Goal: Information Seeking & Learning: Learn about a topic

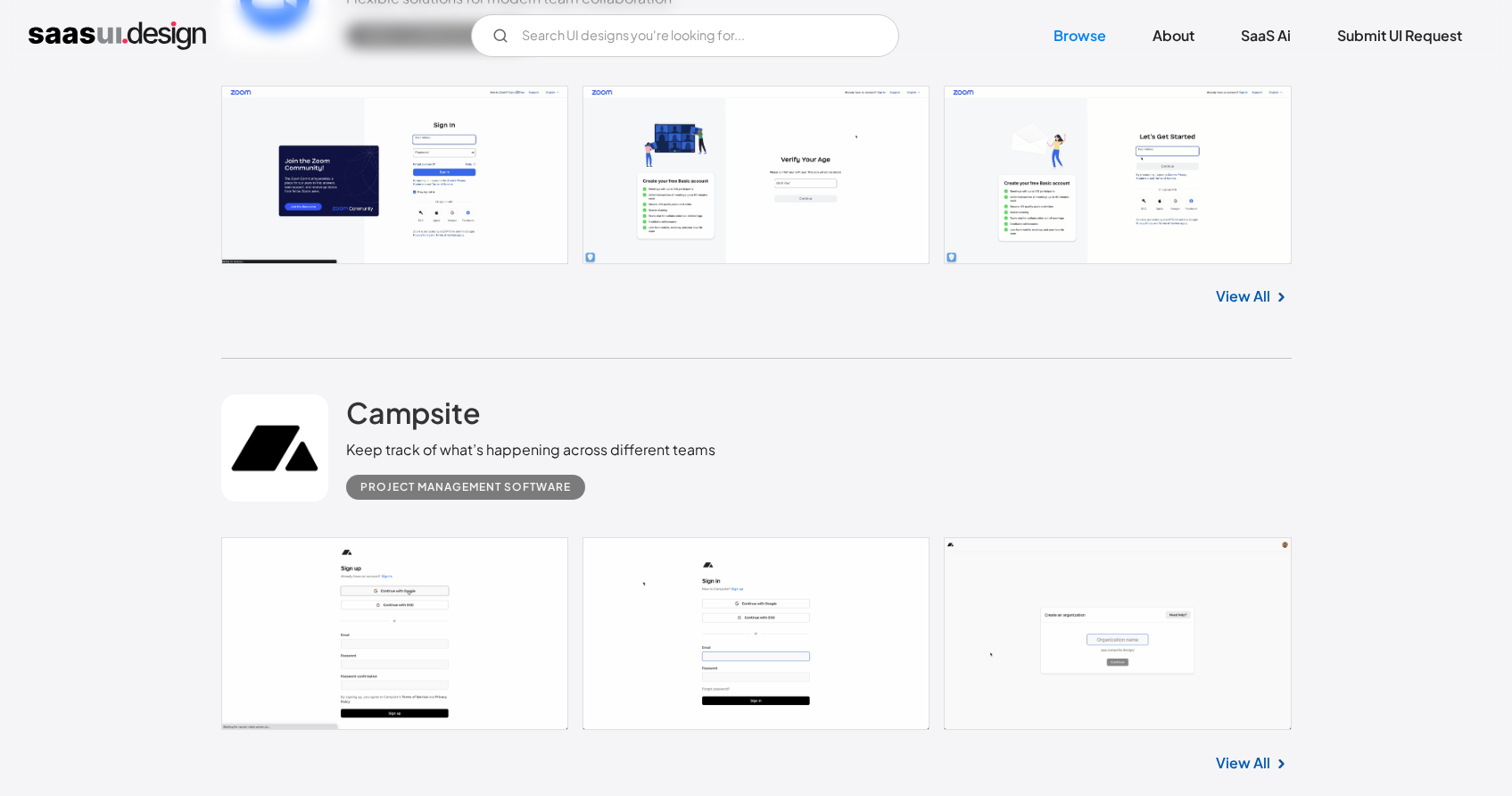
scroll to position [9958, 0]
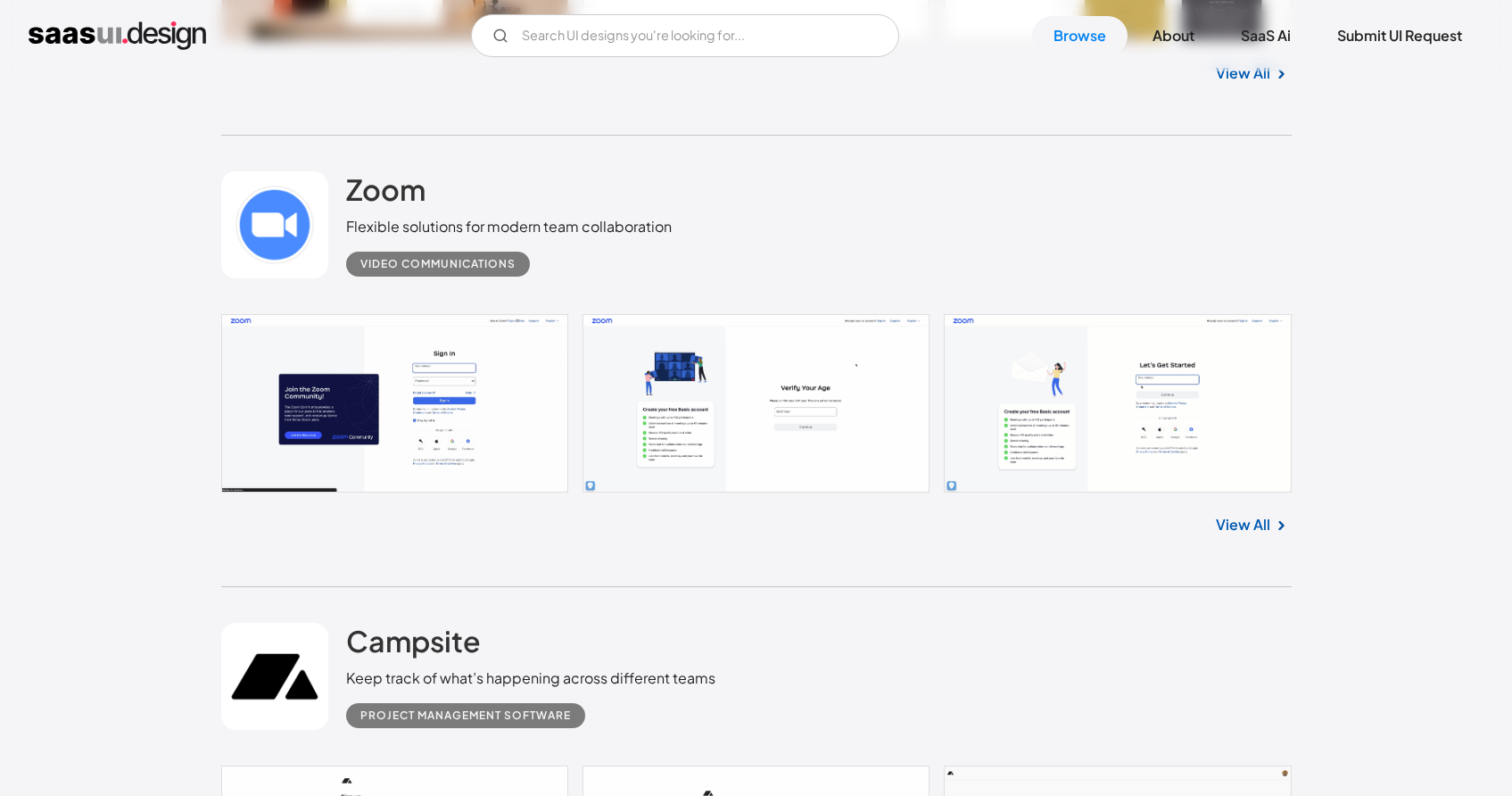
scroll to position [9507, 0]
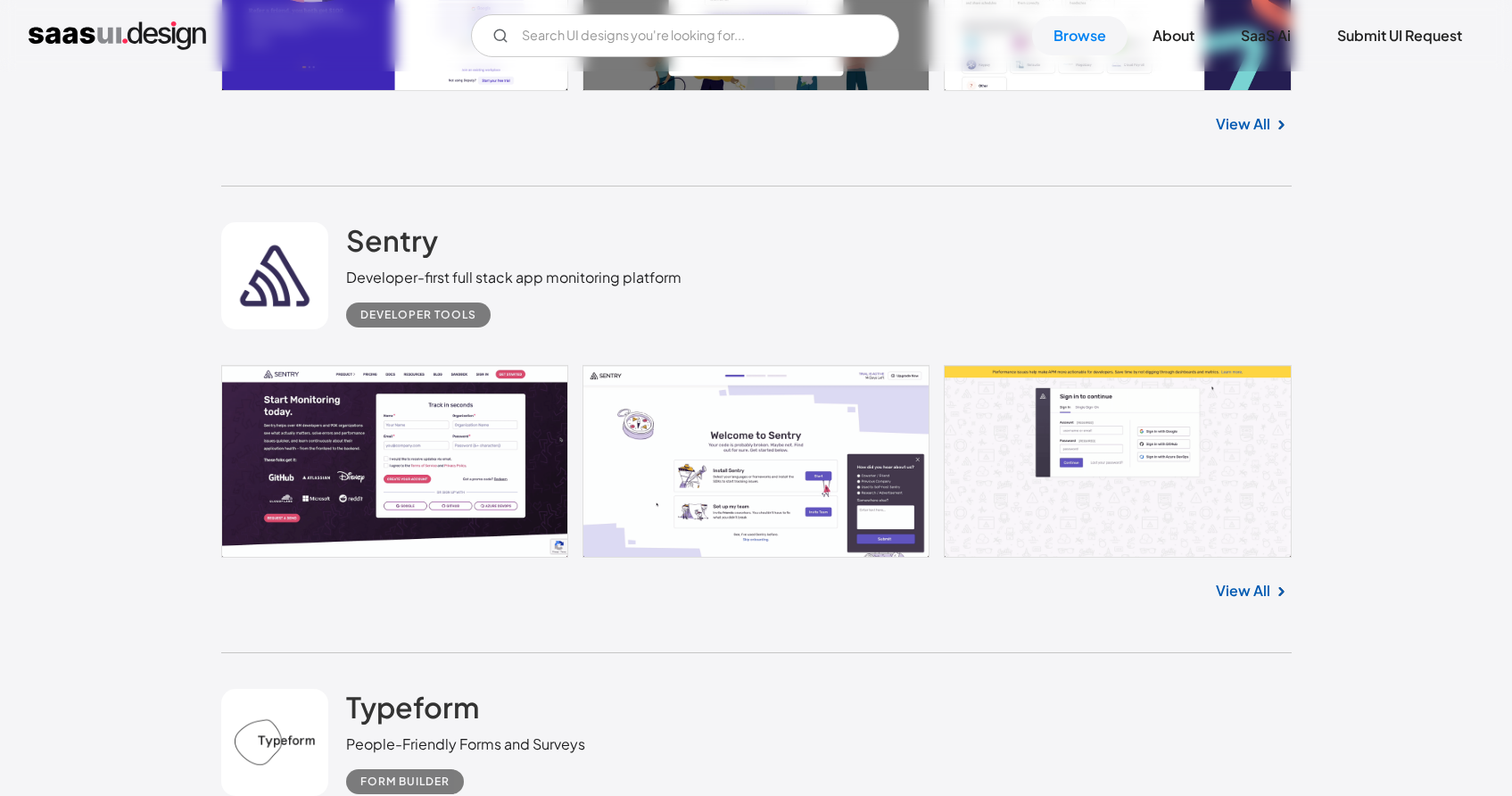
scroll to position [11310, 0]
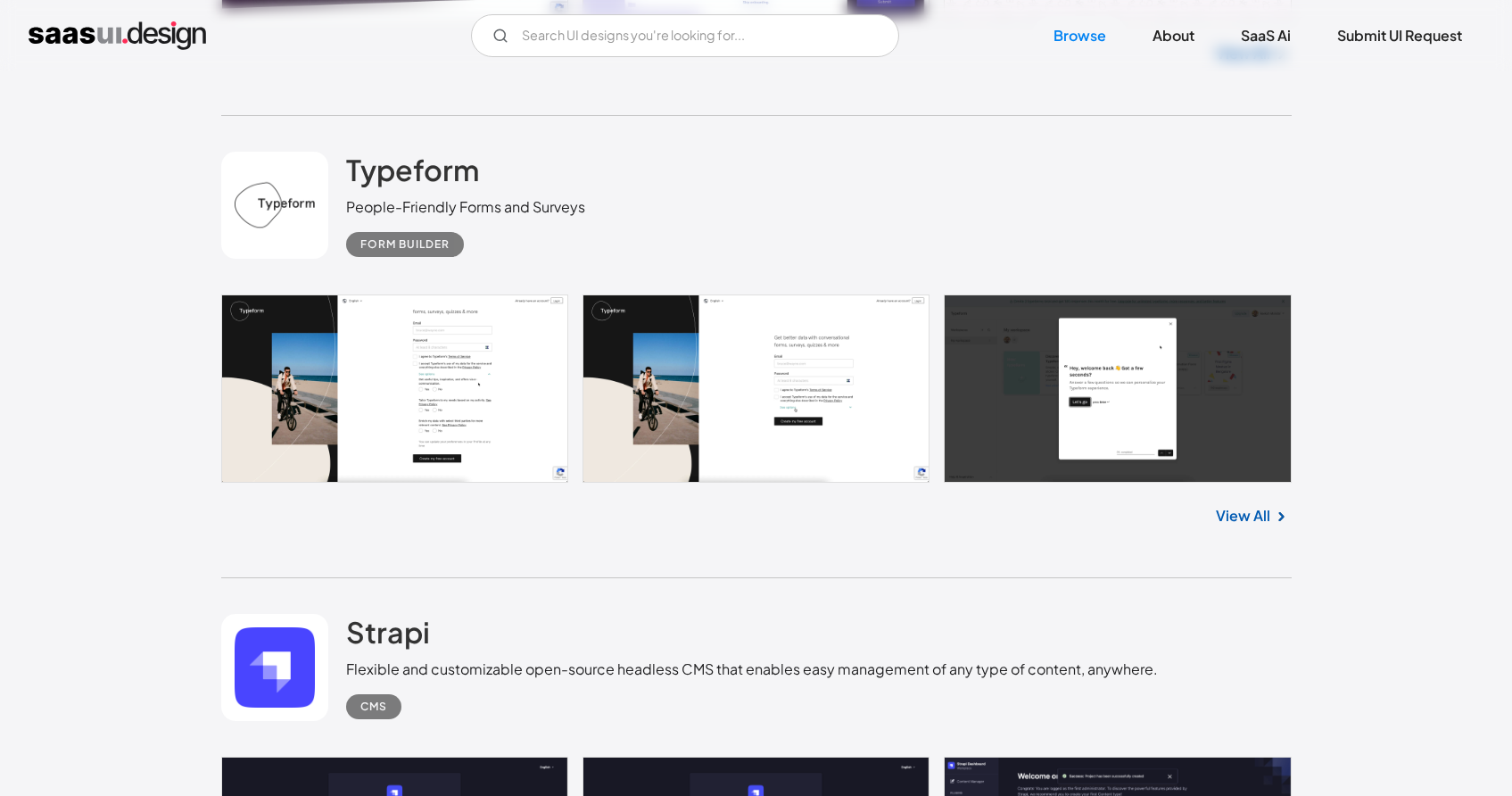
scroll to position [11851, 0]
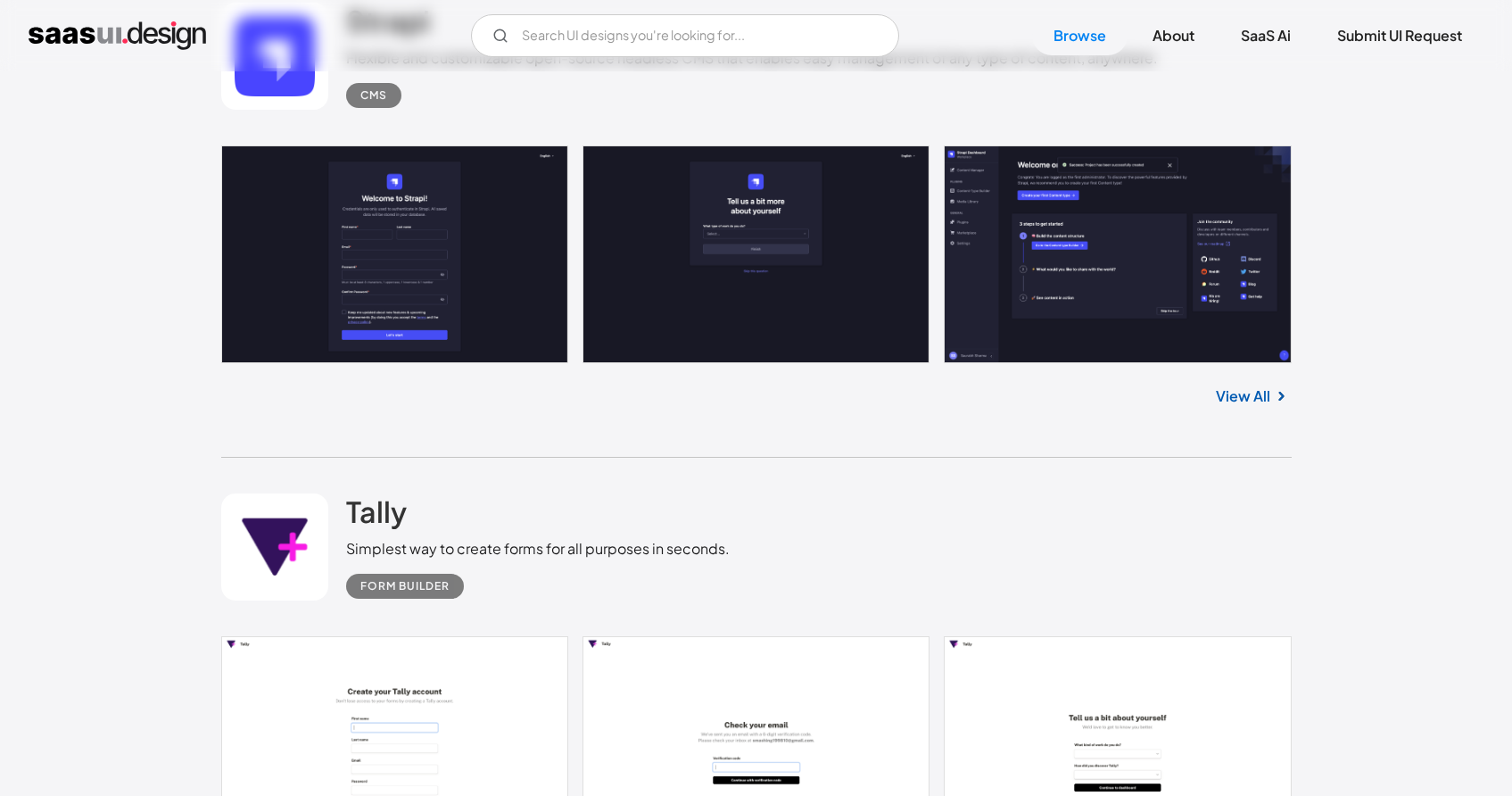
scroll to position [12457, 0]
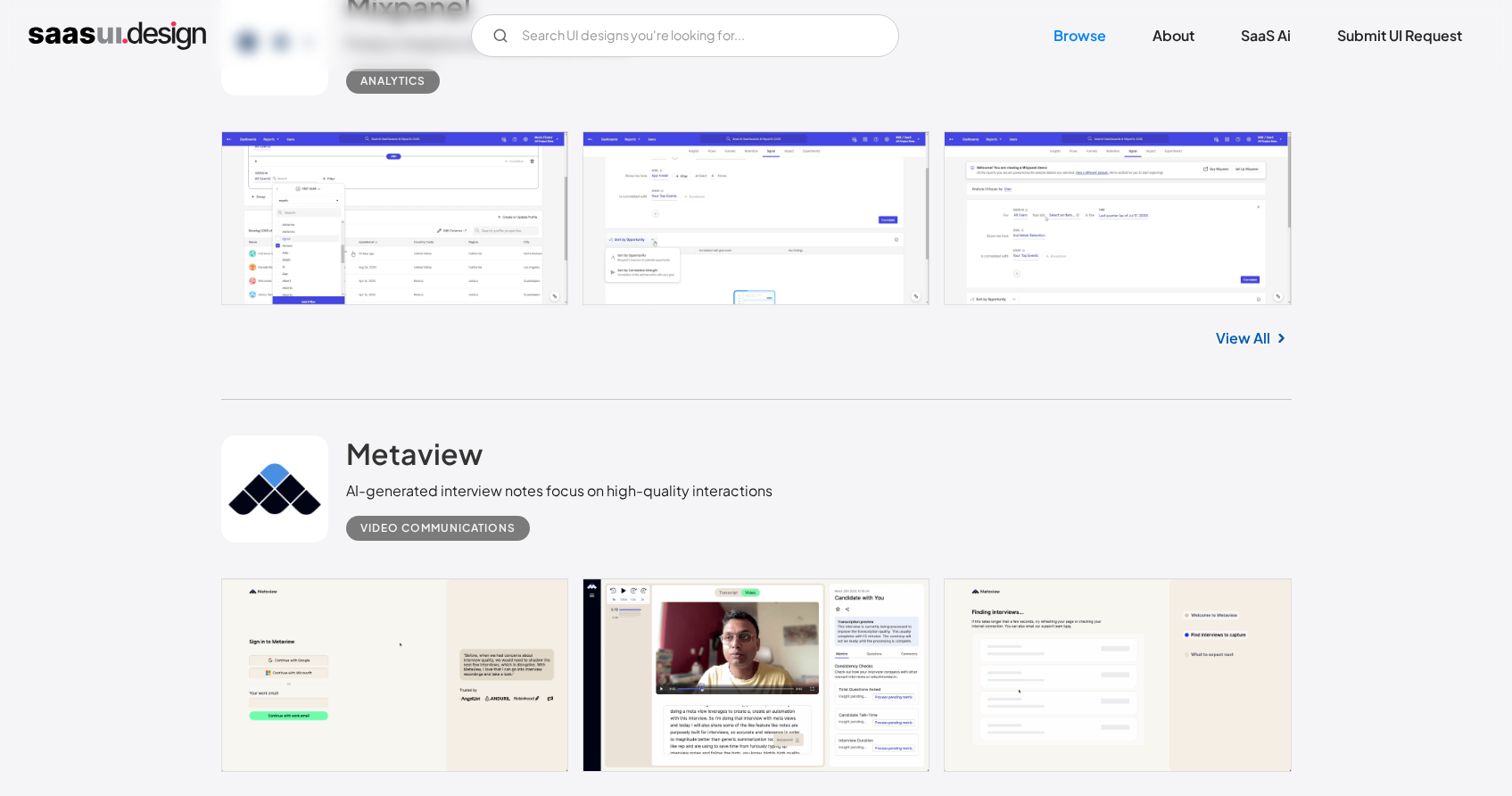
scroll to position [14158, 0]
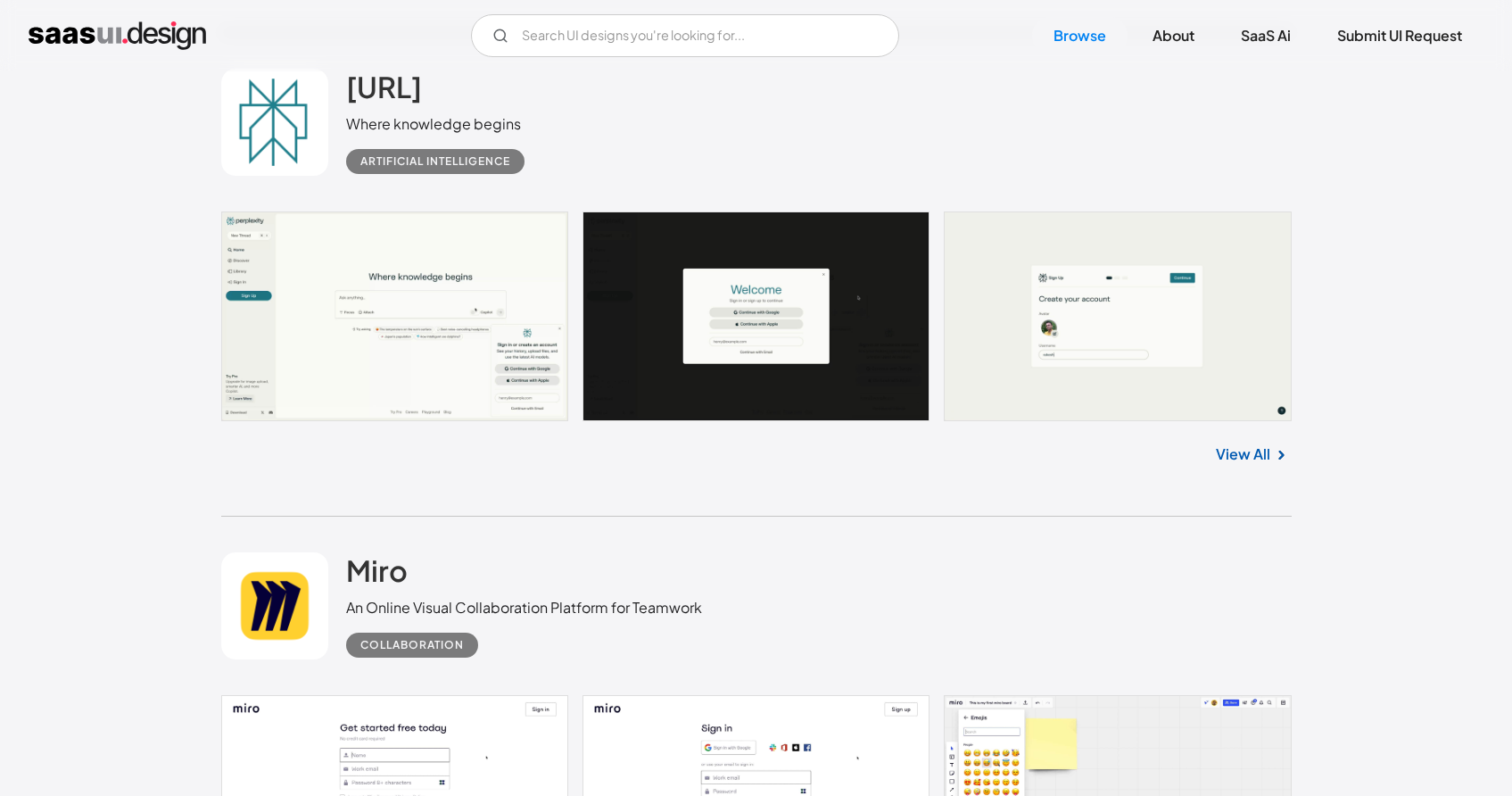
scroll to position [17141, 0]
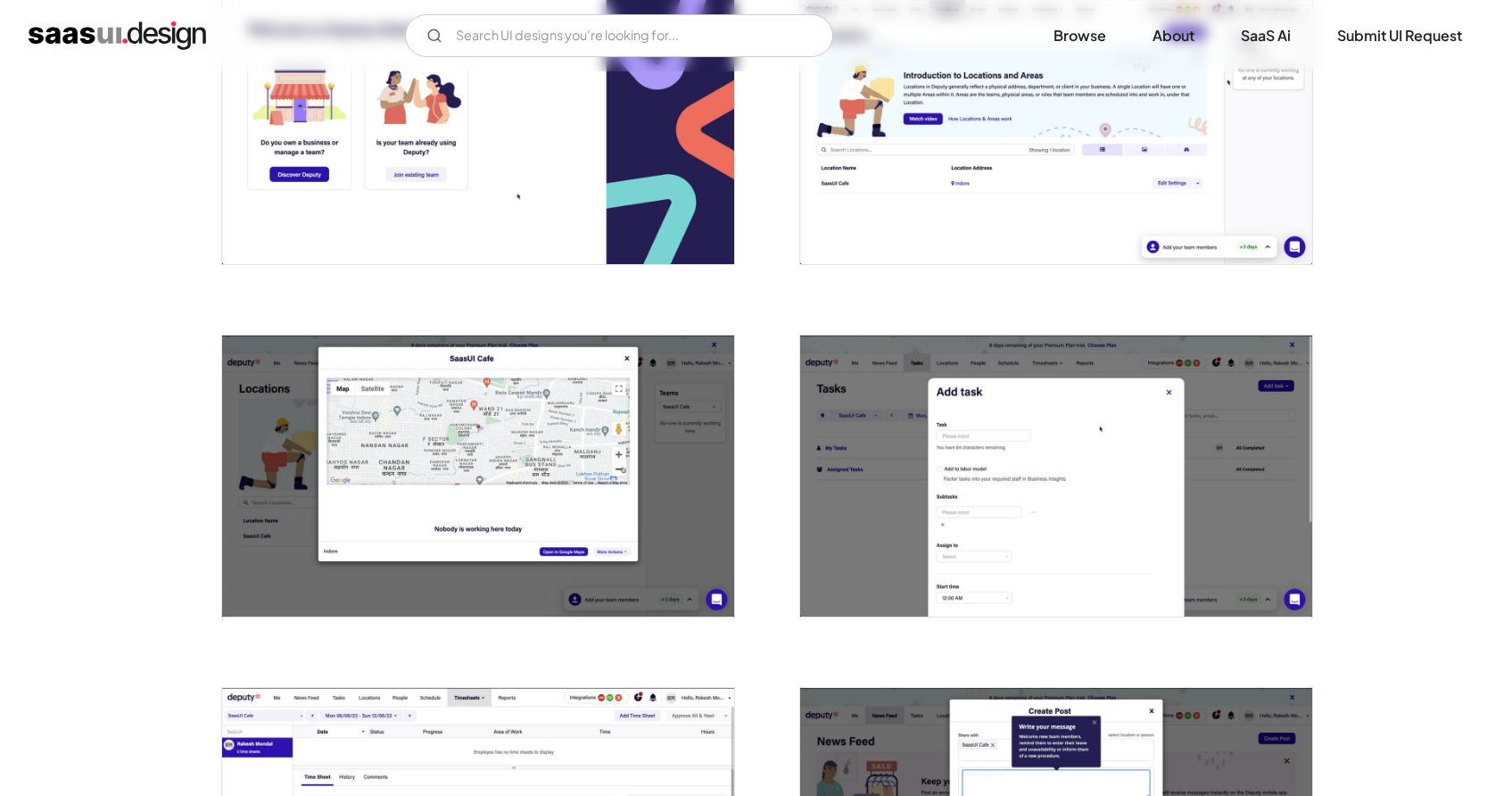
scroll to position [1180, 0]
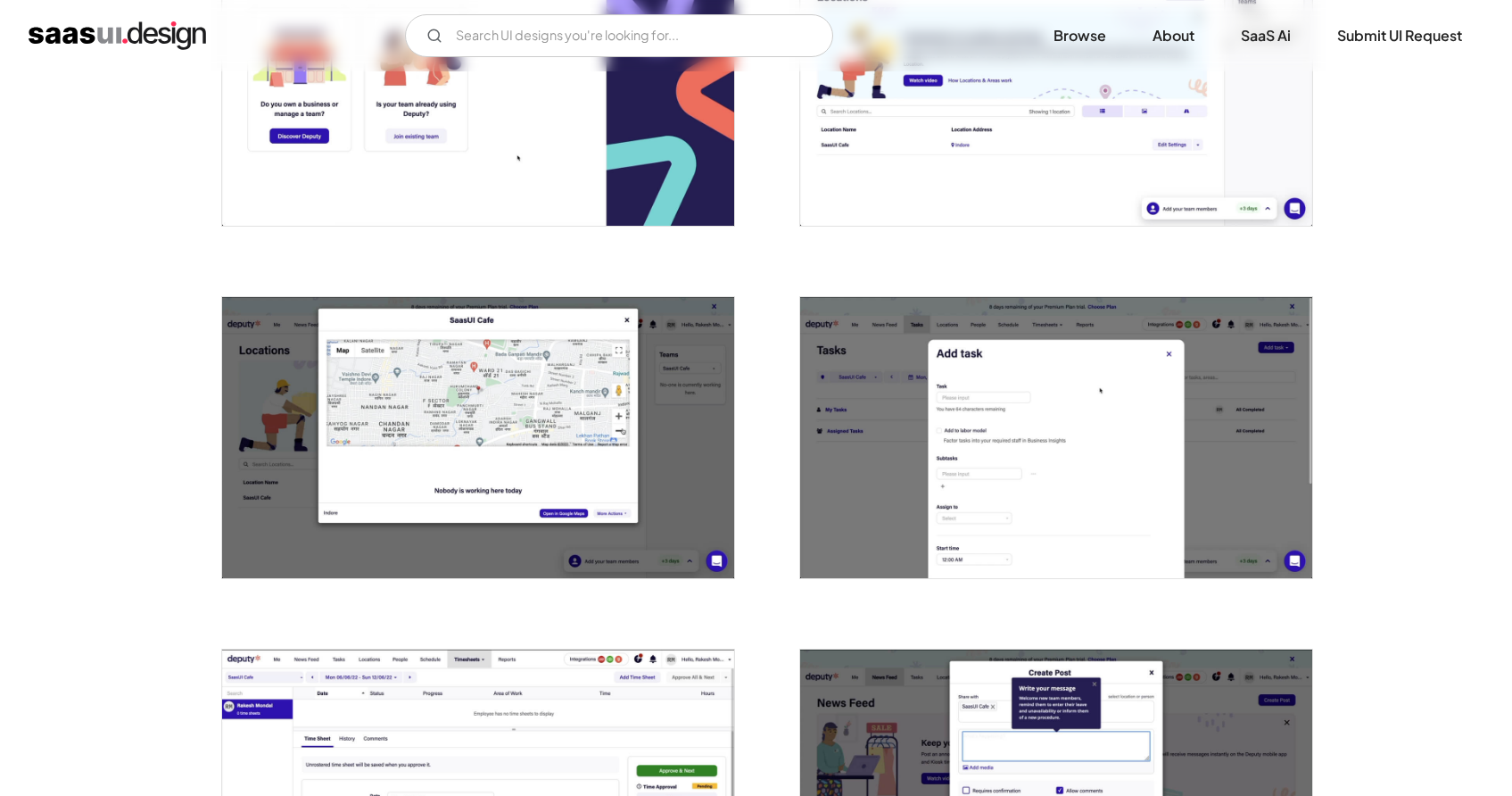
click at [932, 419] on img "open lightbox" at bounding box center [1057, 437] width 512 height 281
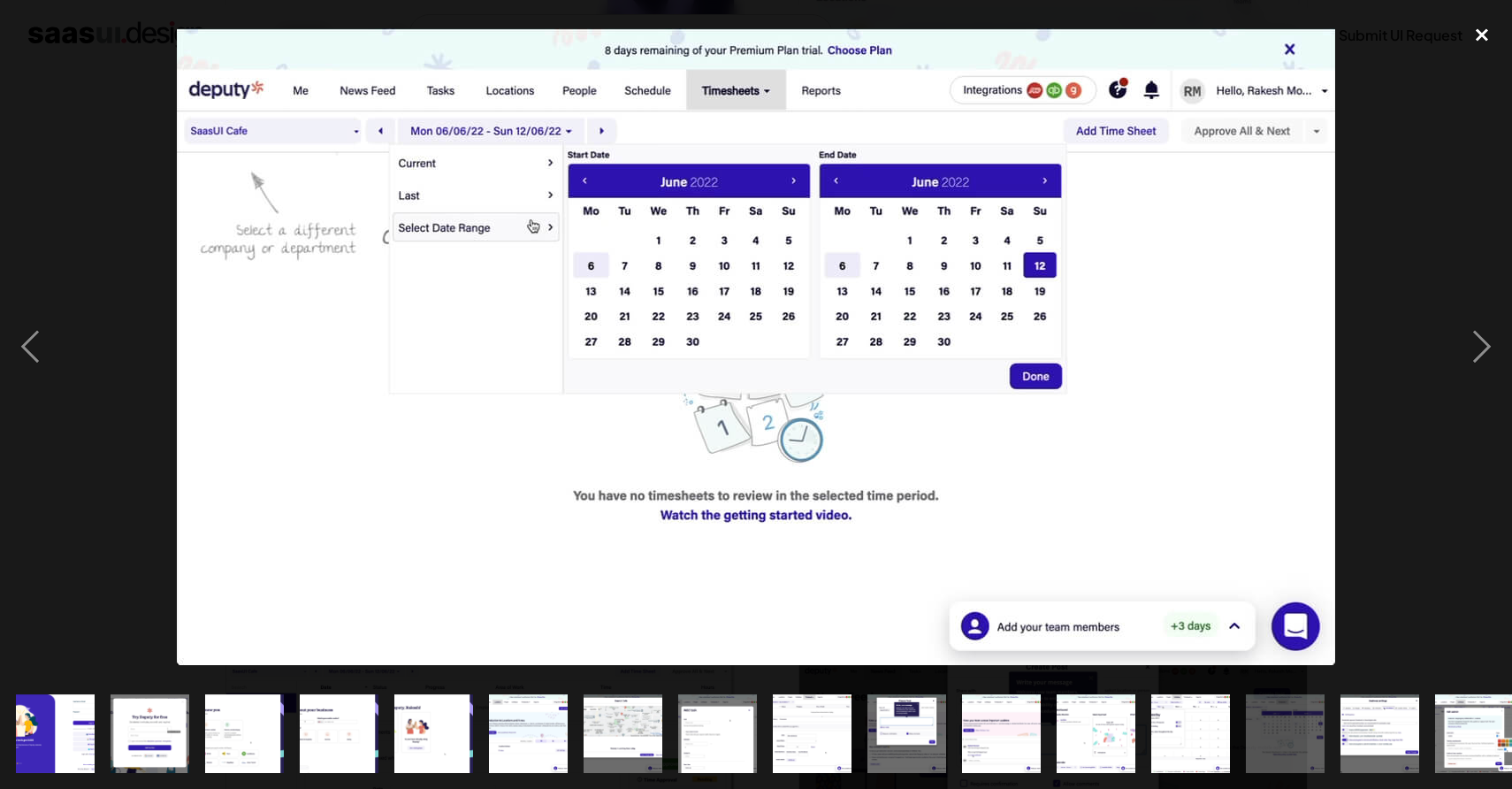
click at [1491, 40] on div "close lightbox" at bounding box center [1482, 35] width 60 height 39
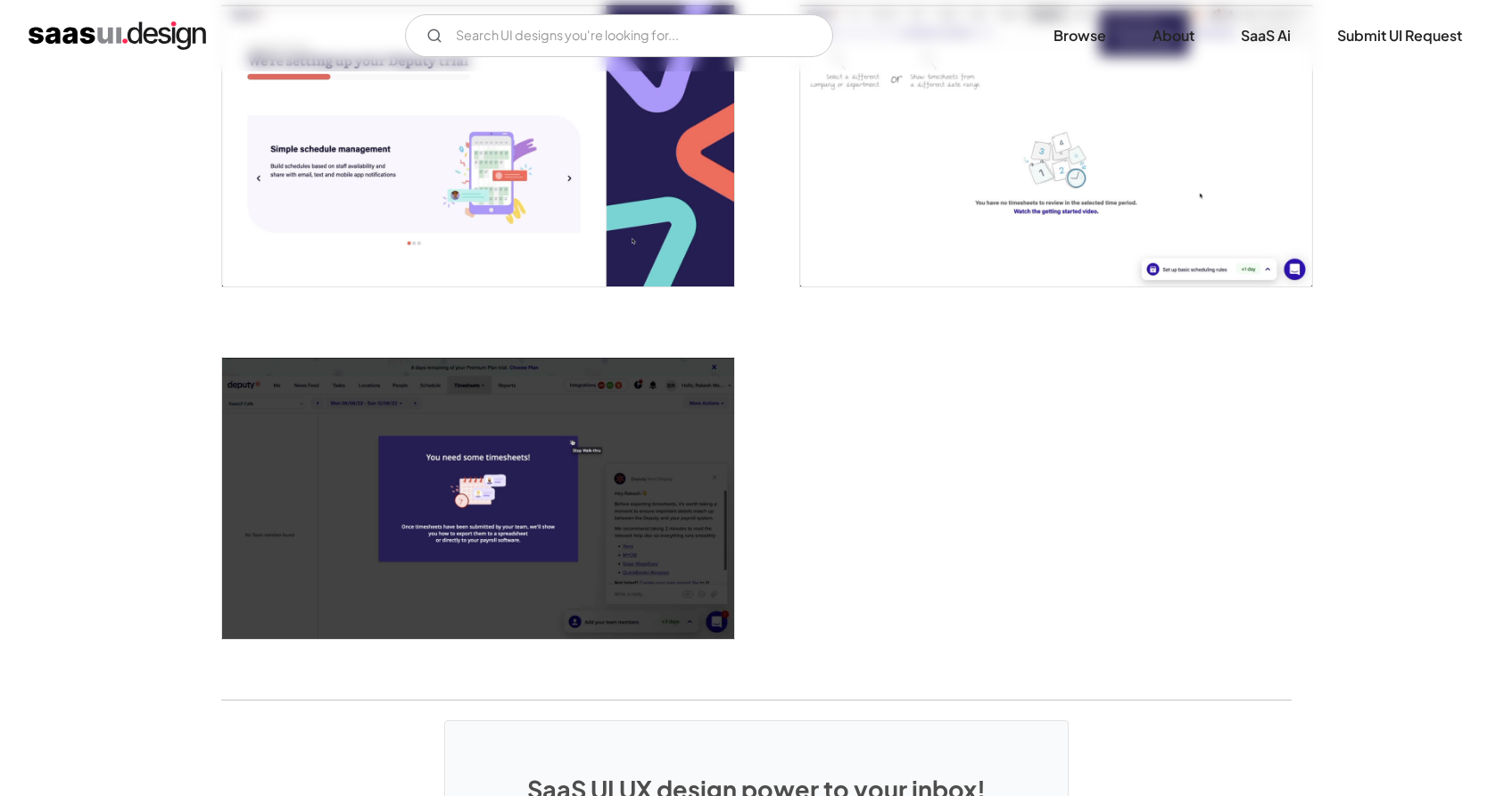
scroll to position [4734, 0]
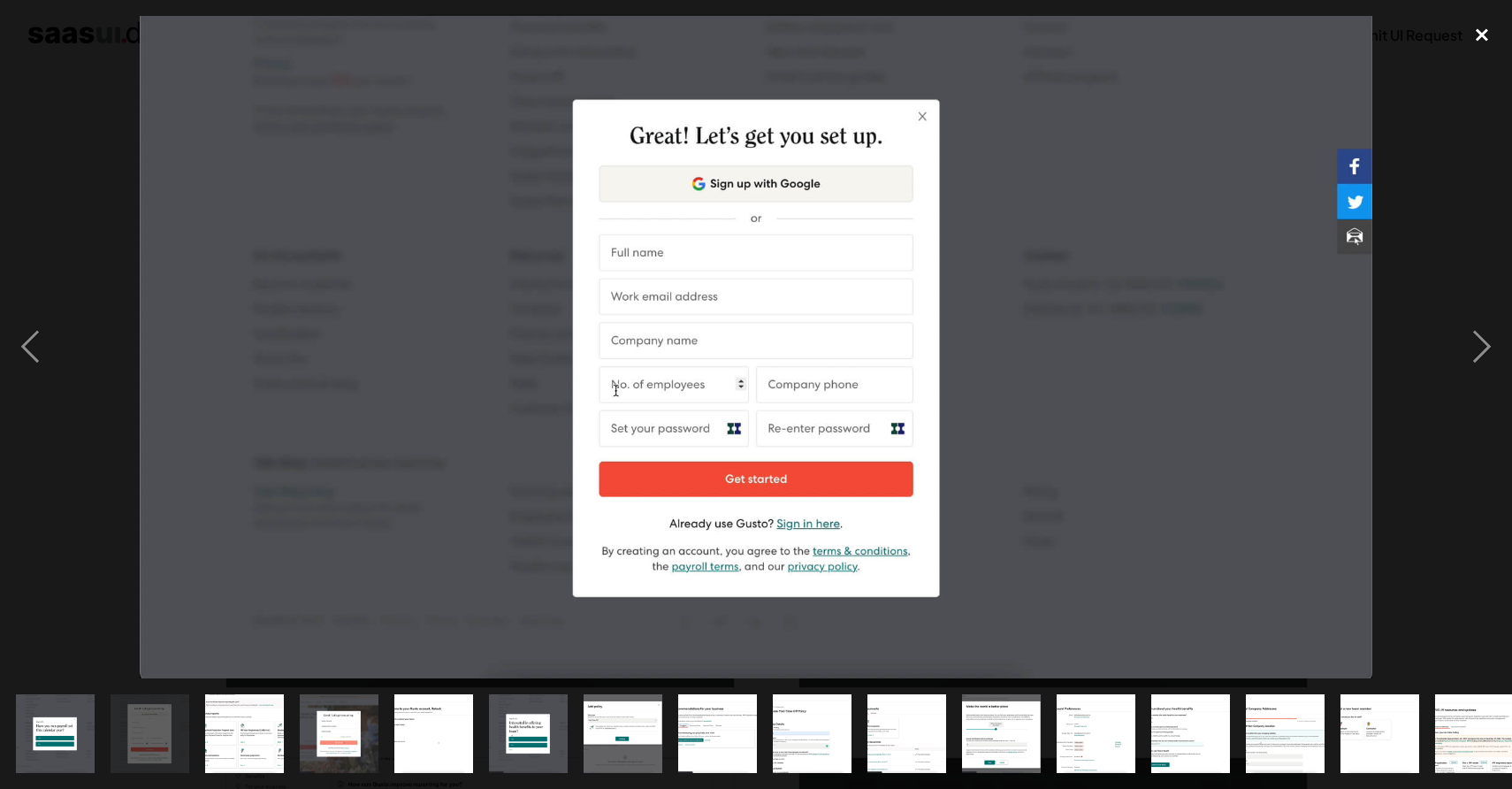
click at [1476, 43] on div "close lightbox" at bounding box center [1482, 35] width 60 height 39
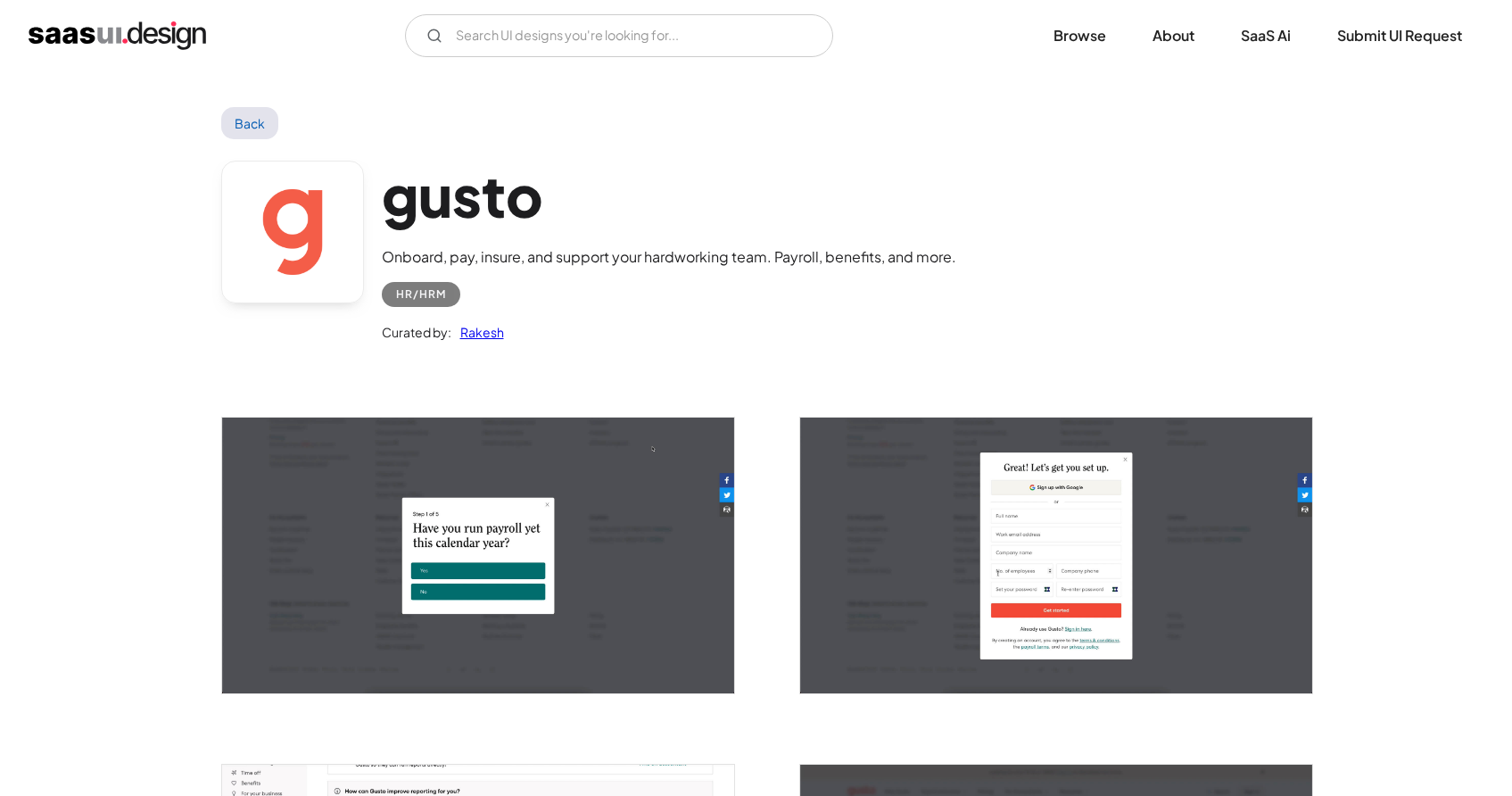
click at [248, 122] on link "Back" at bounding box center [250, 123] width 58 height 32
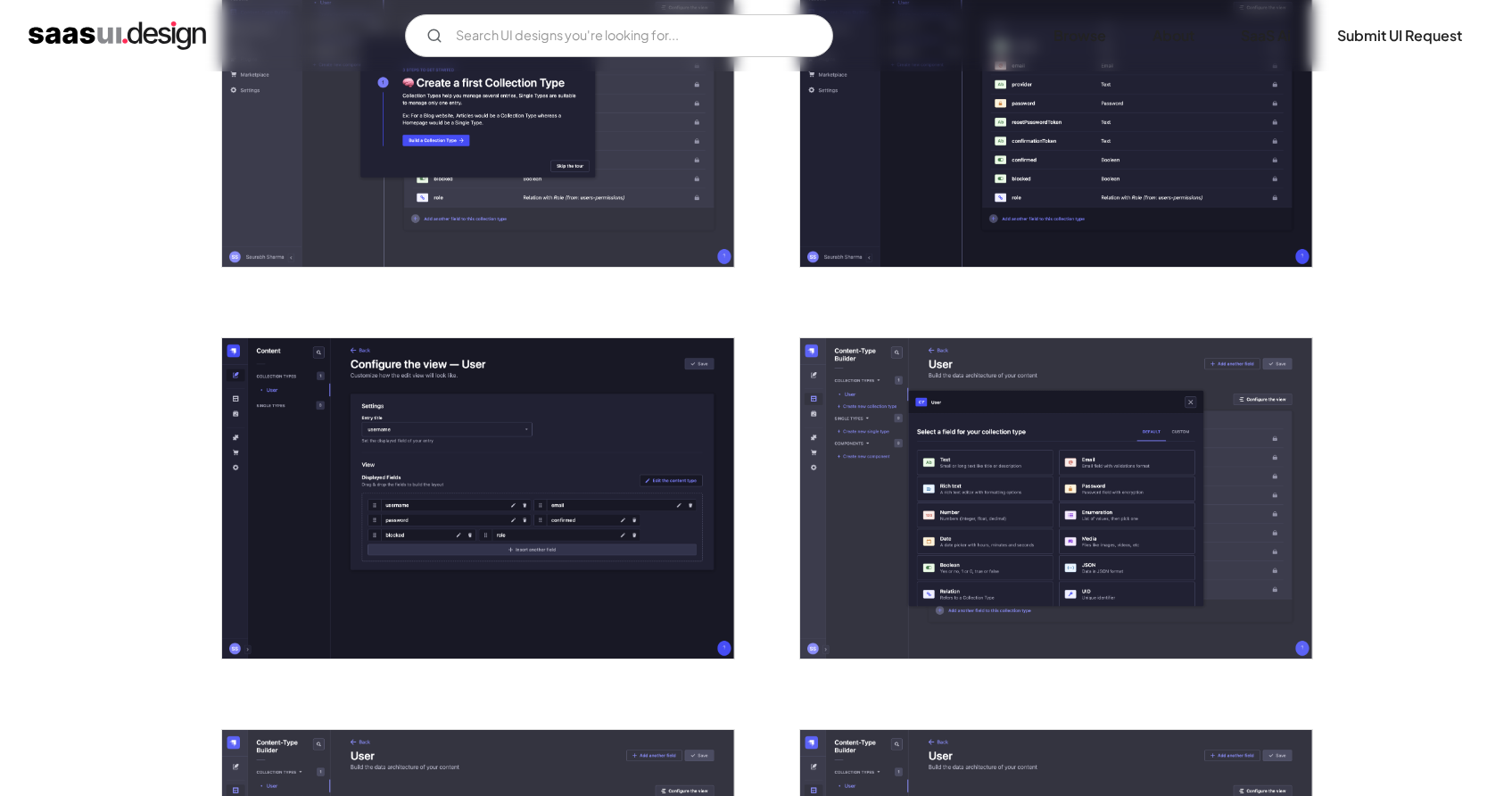
scroll to position [1257, 0]
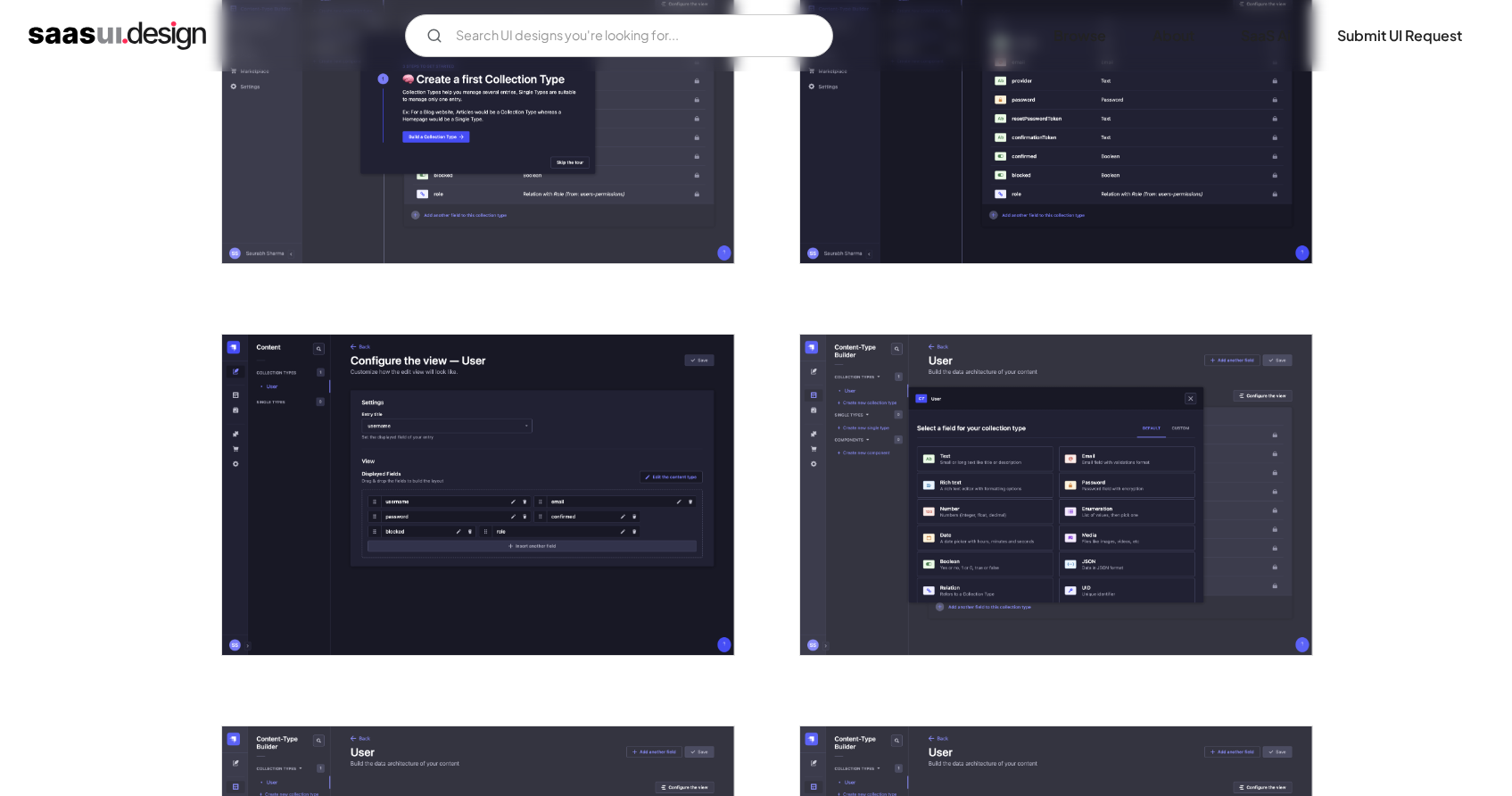
click at [557, 456] on img "open lightbox" at bounding box center [478, 495] width 512 height 320
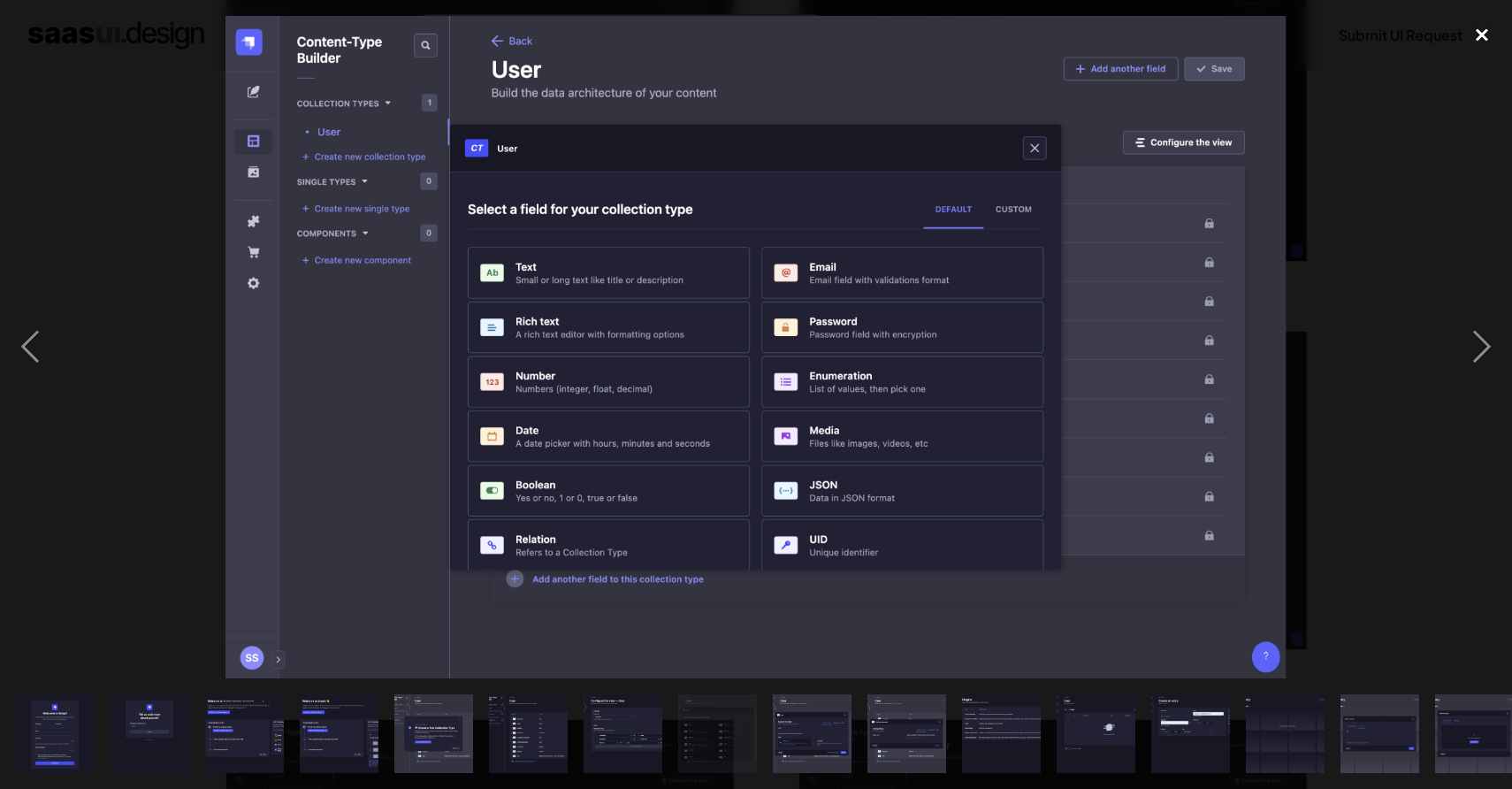
click at [1467, 40] on div "close lightbox" at bounding box center [1482, 35] width 60 height 39
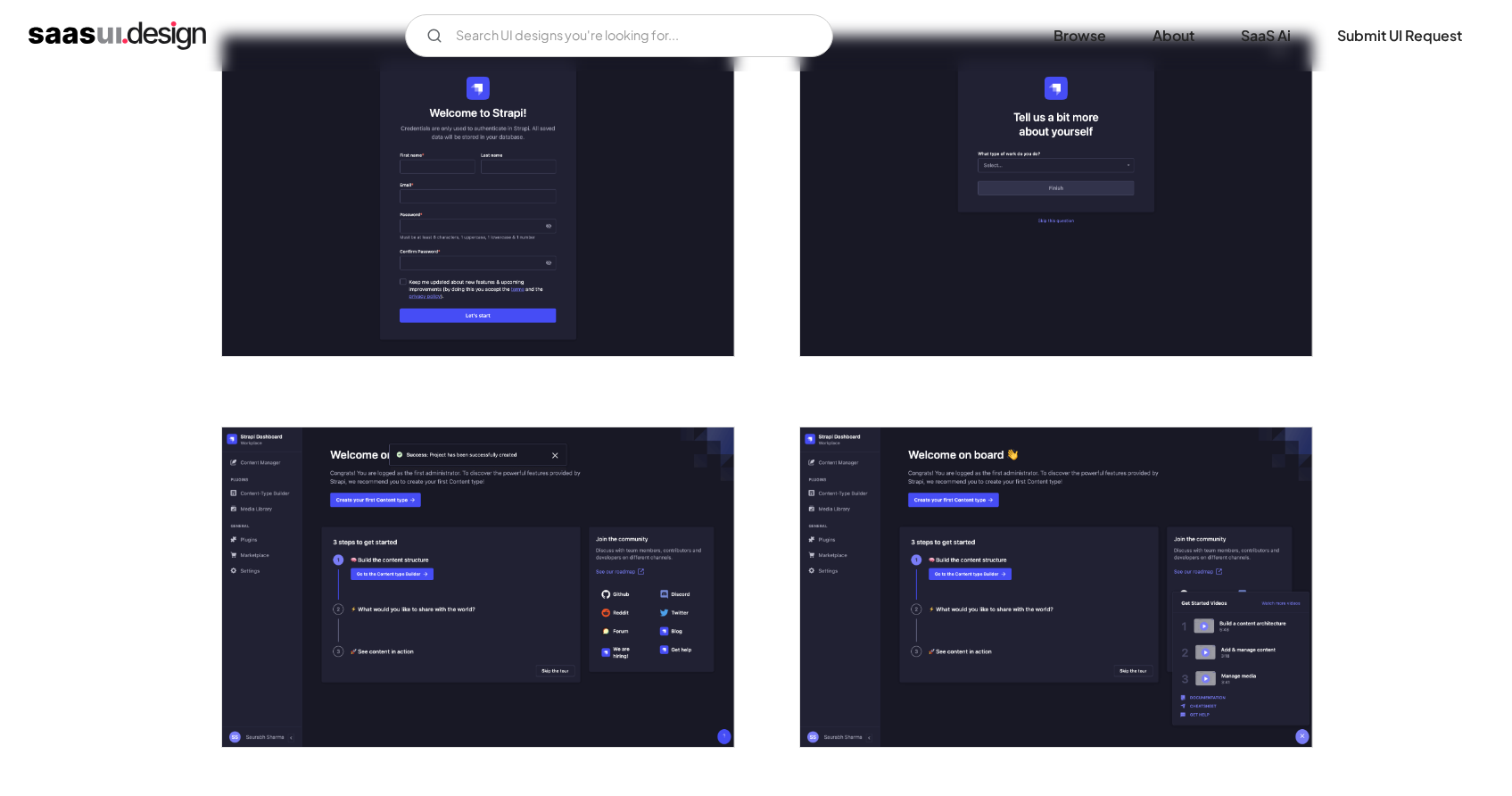
scroll to position [0, 0]
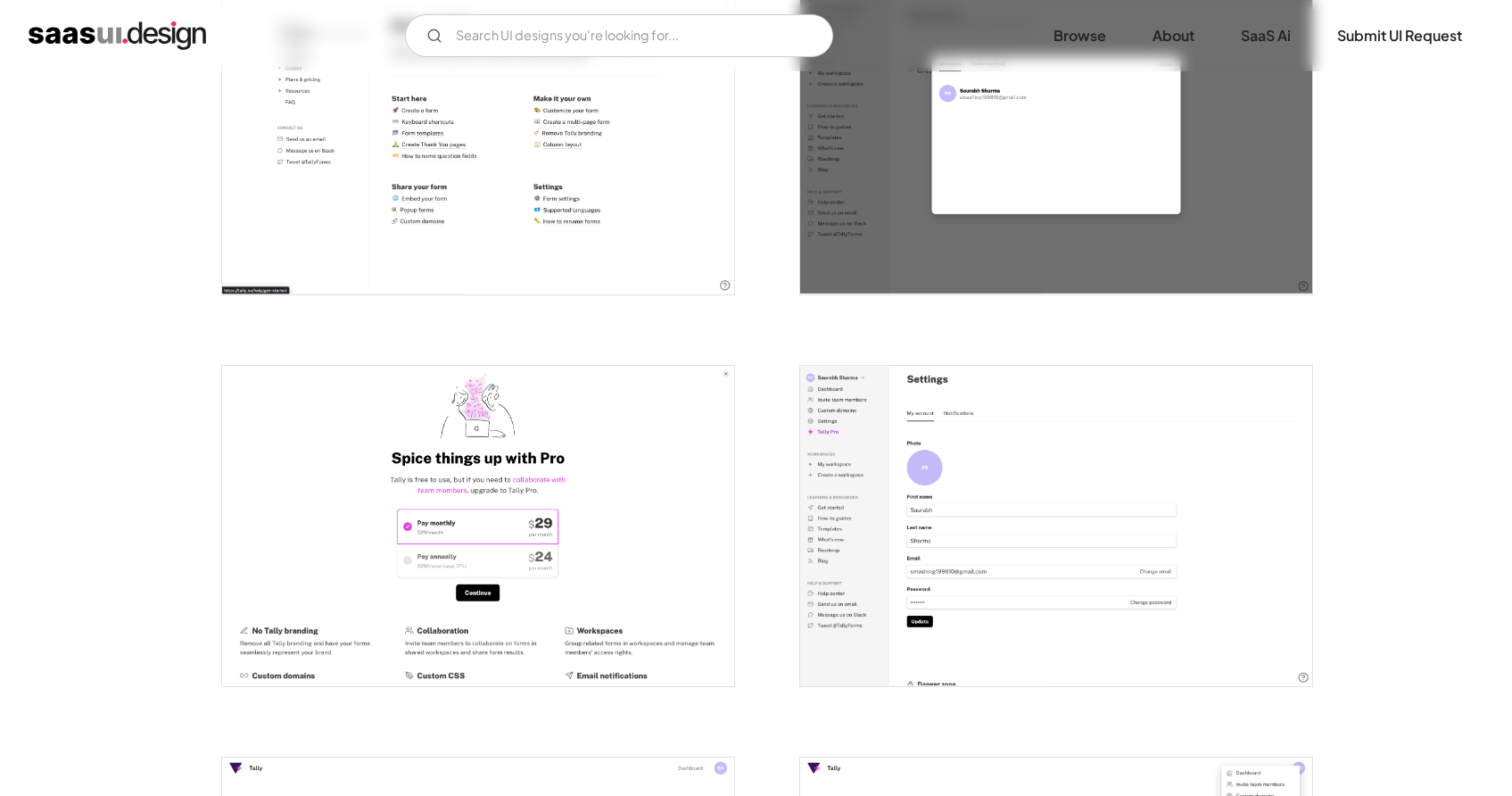
scroll to position [3737, 0]
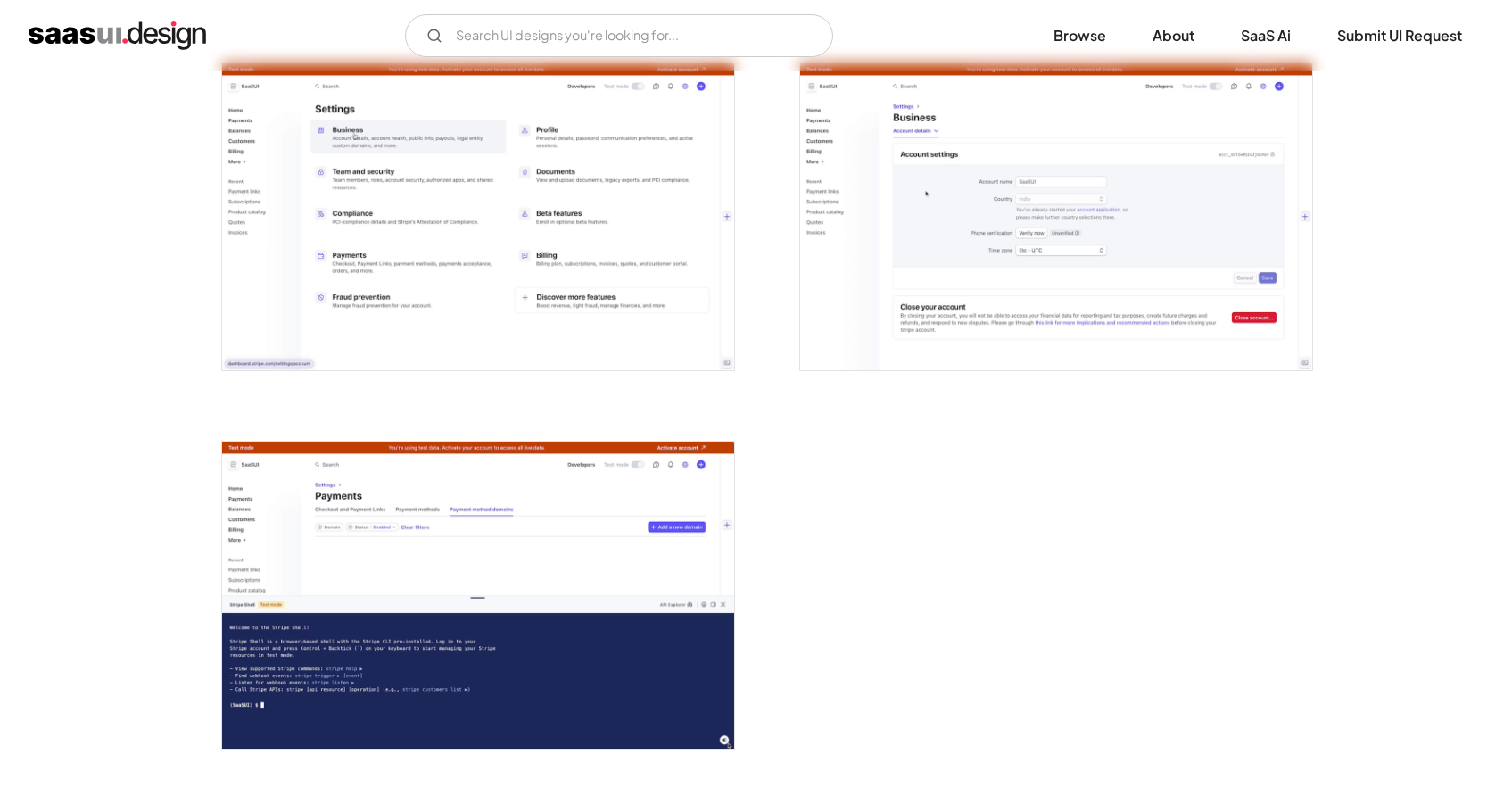
scroll to position [4561, 0]
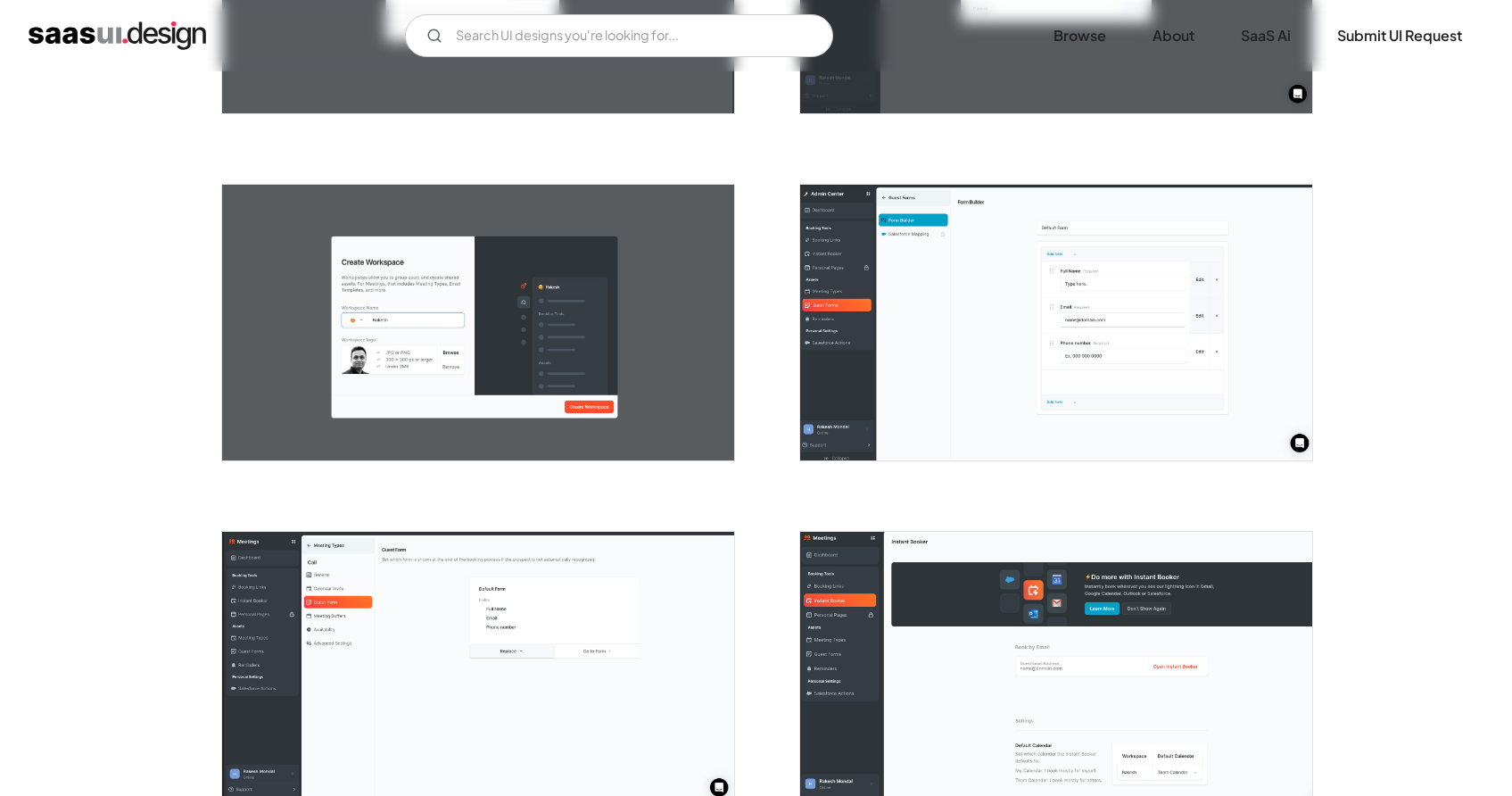
scroll to position [1275, 0]
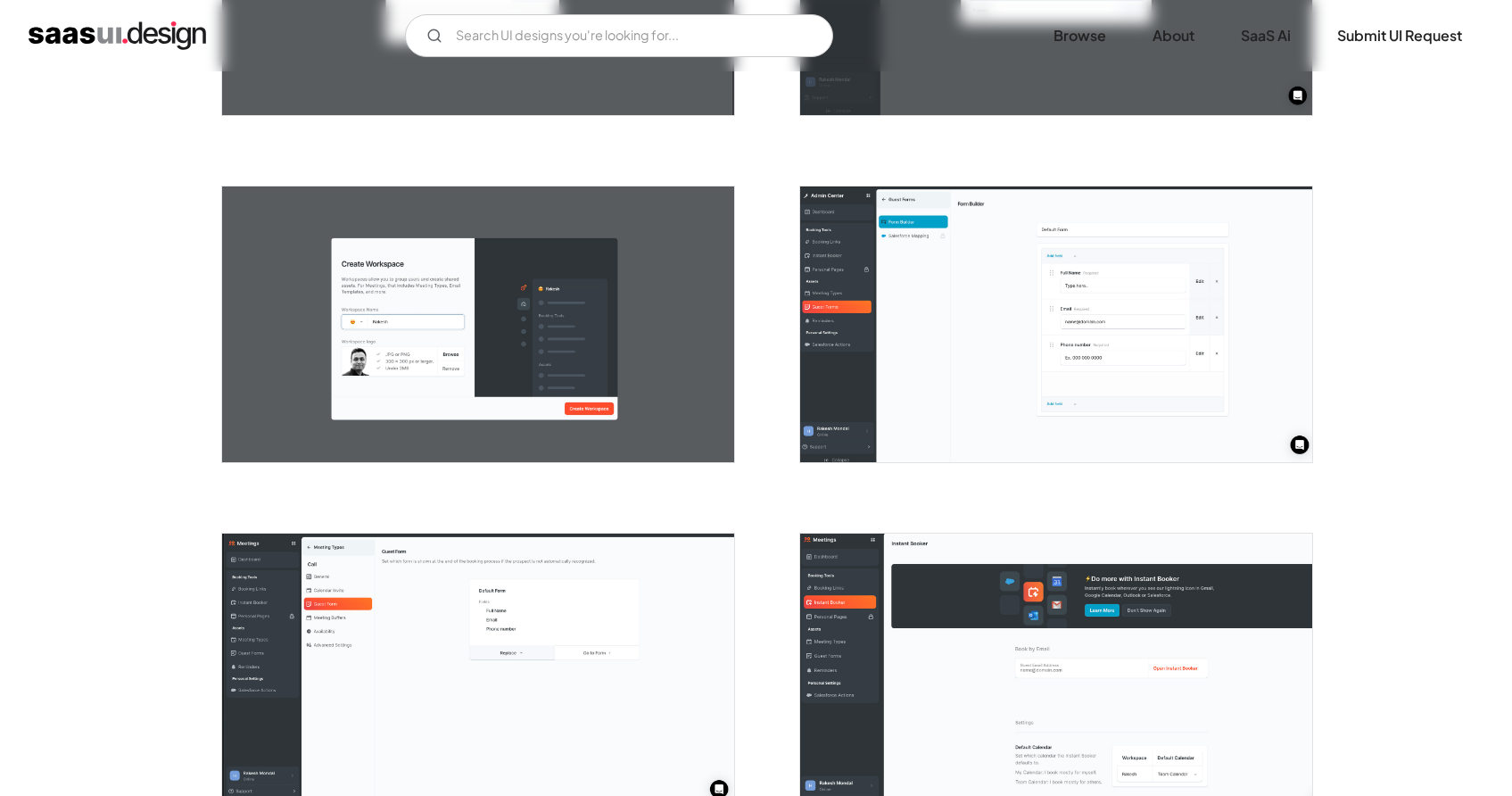
click at [1107, 347] on img "open lightbox" at bounding box center [1057, 324] width 512 height 276
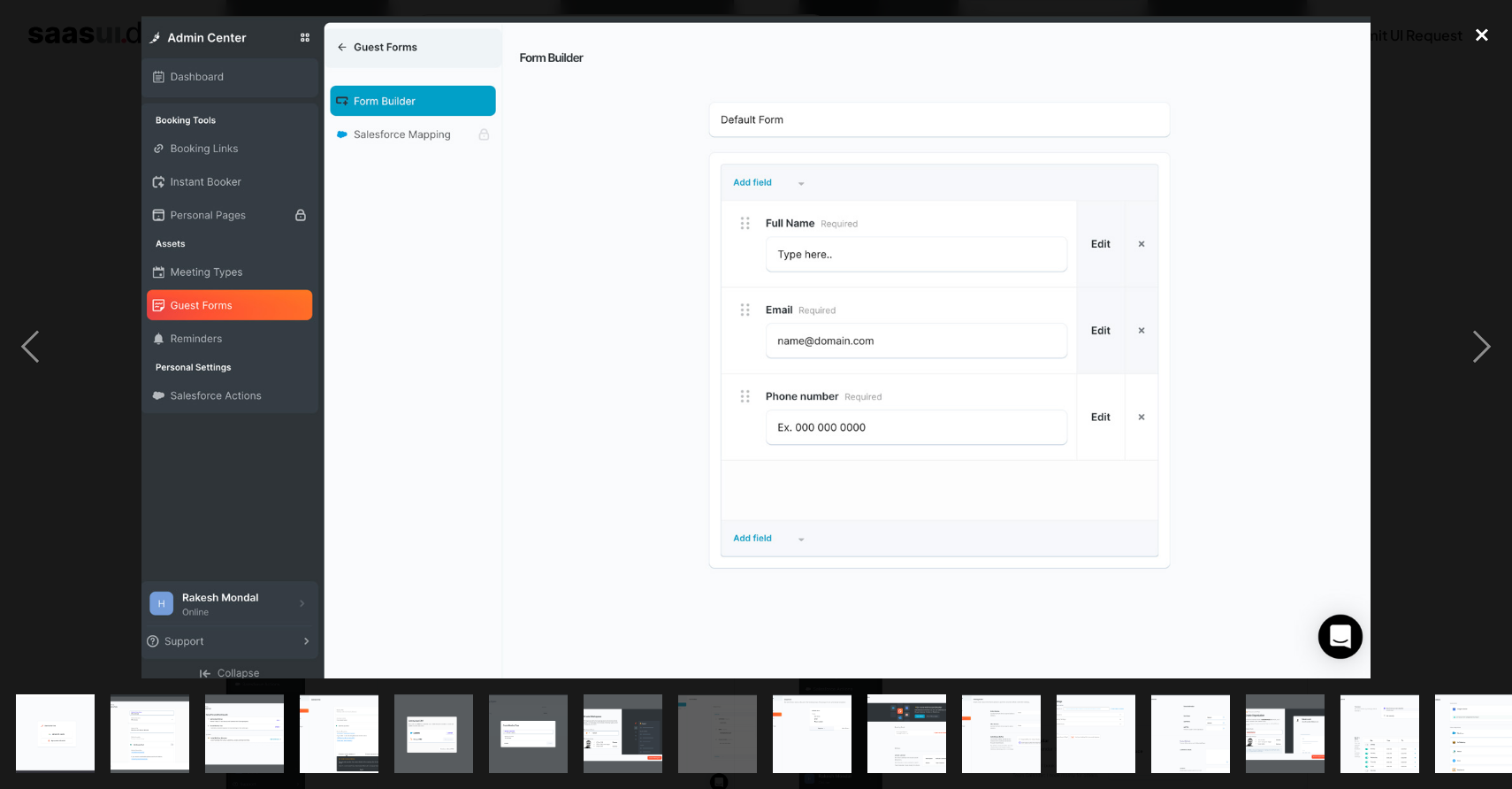
click at [1477, 39] on div "close lightbox" at bounding box center [1482, 35] width 60 height 39
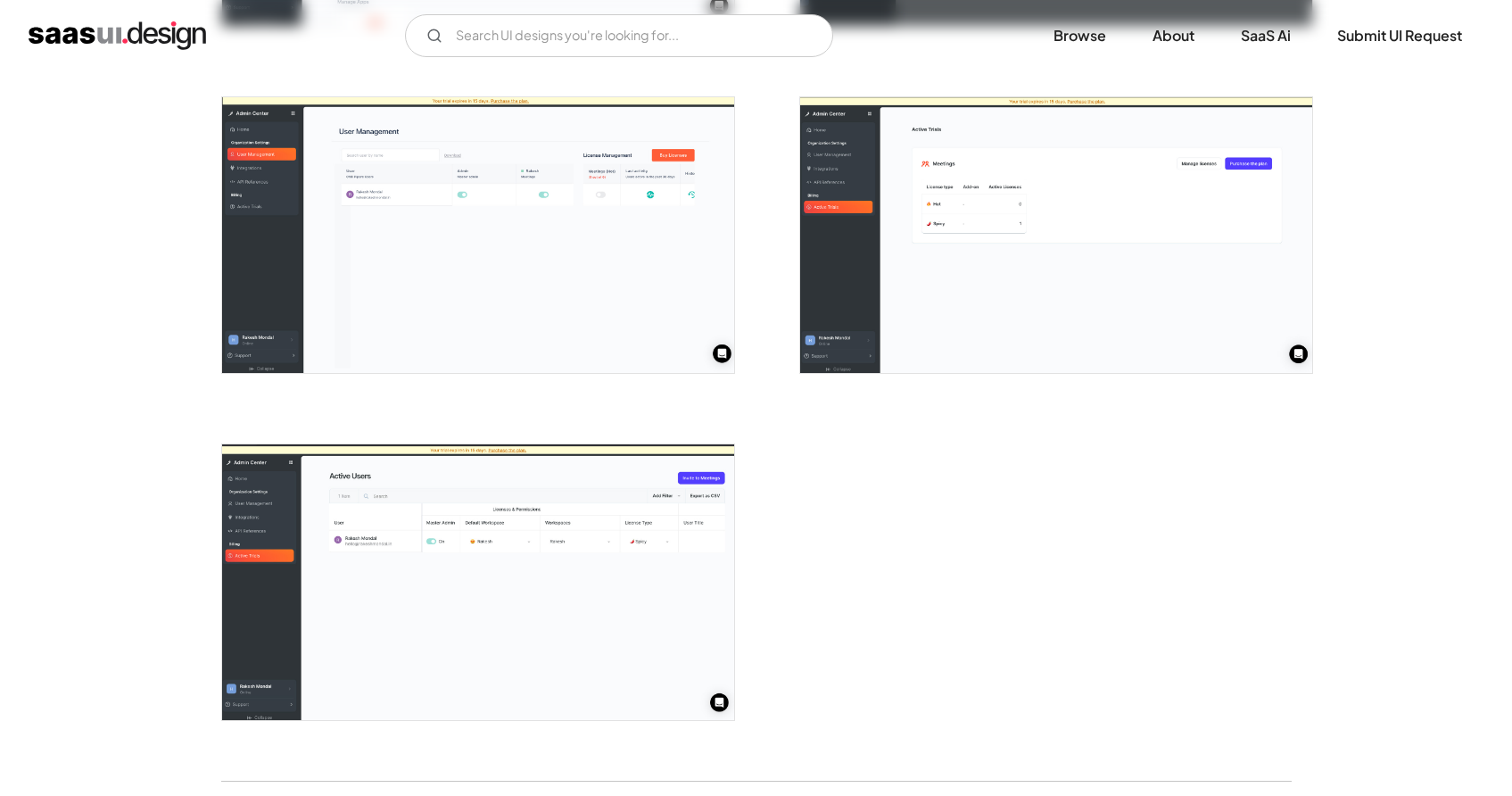
scroll to position [3795, 0]
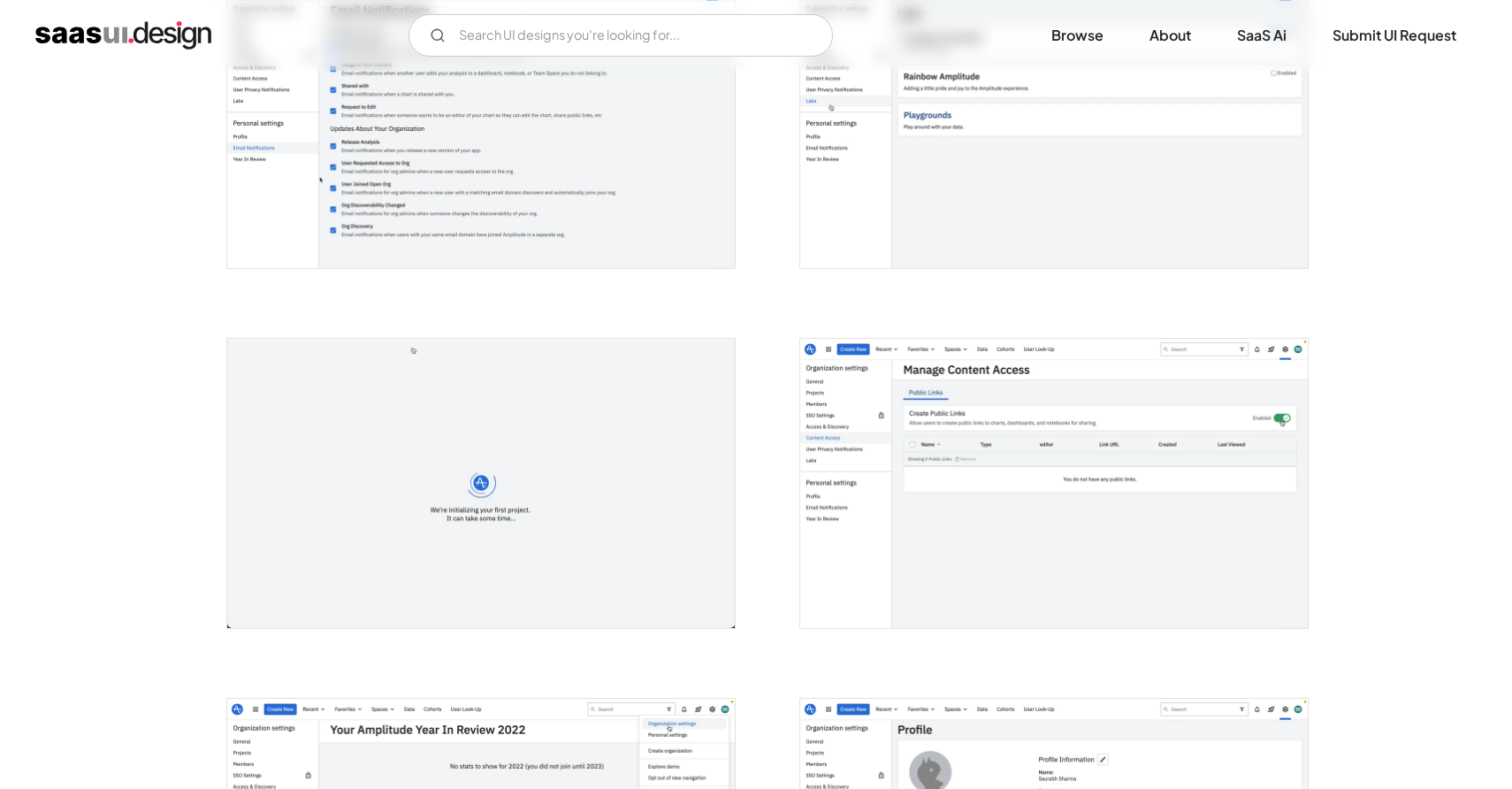
scroll to position [2743, 0]
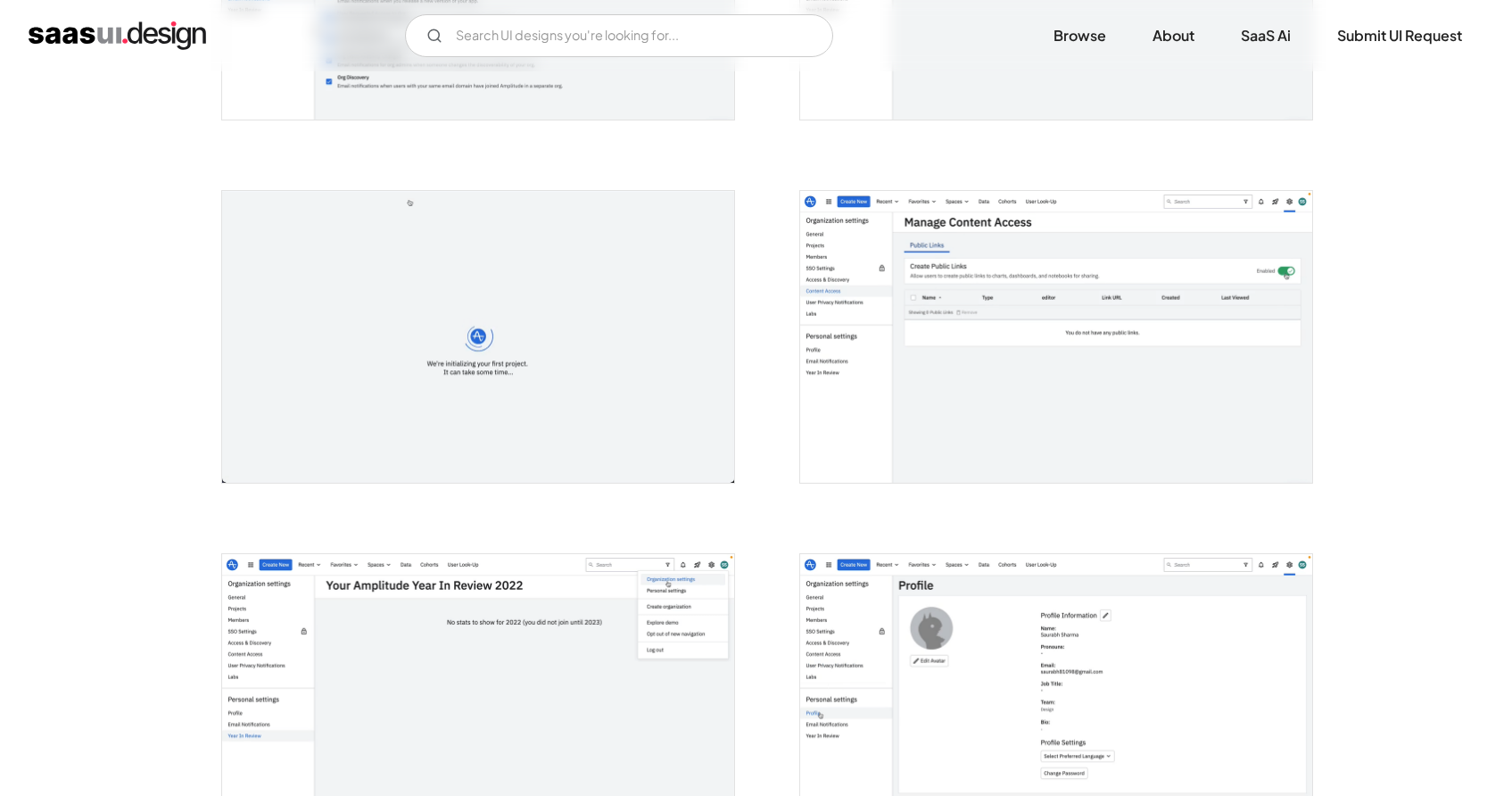
click at [994, 305] on img "open lightbox" at bounding box center [1057, 337] width 512 height 292
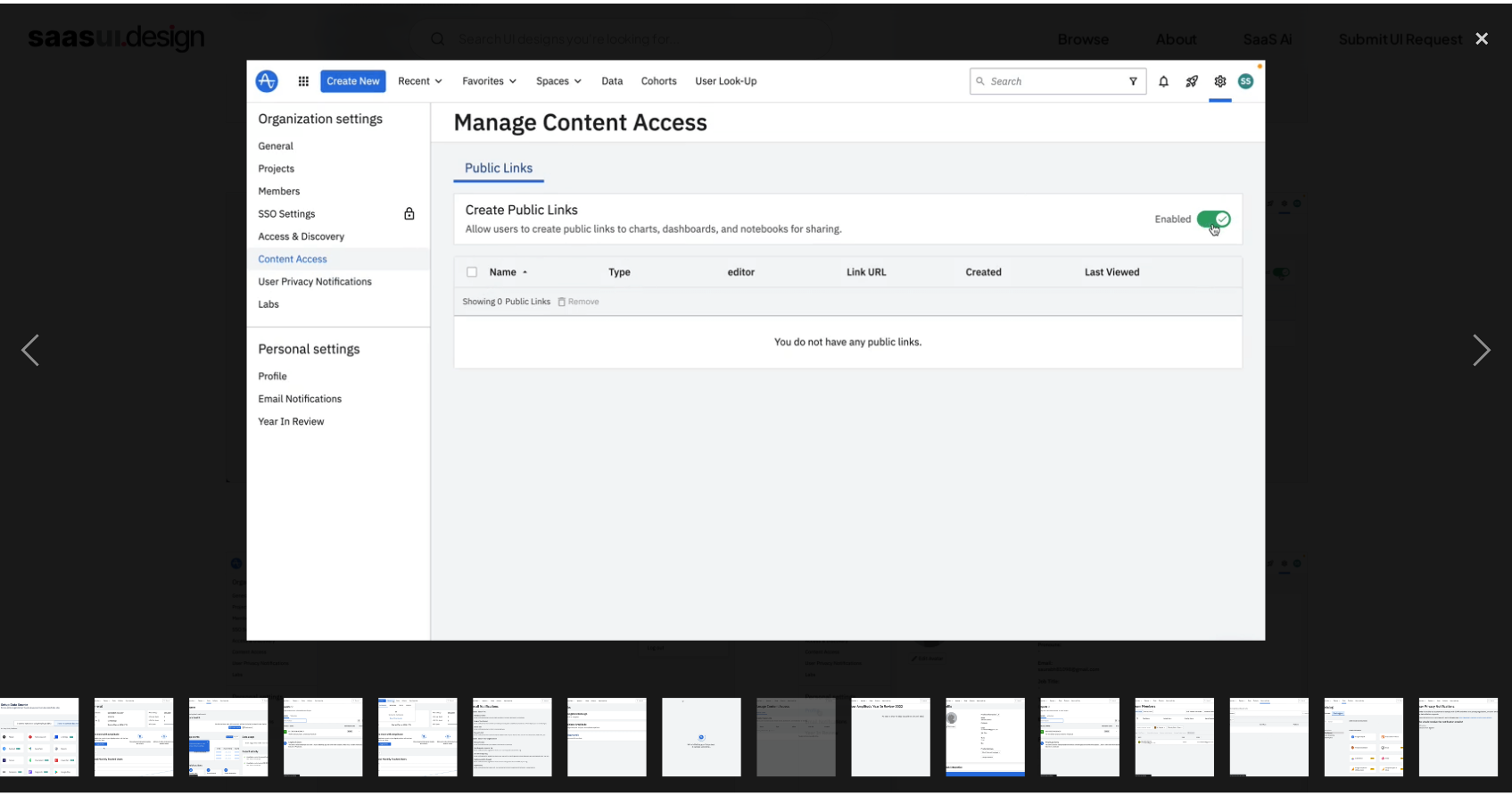
scroll to position [0, 686]
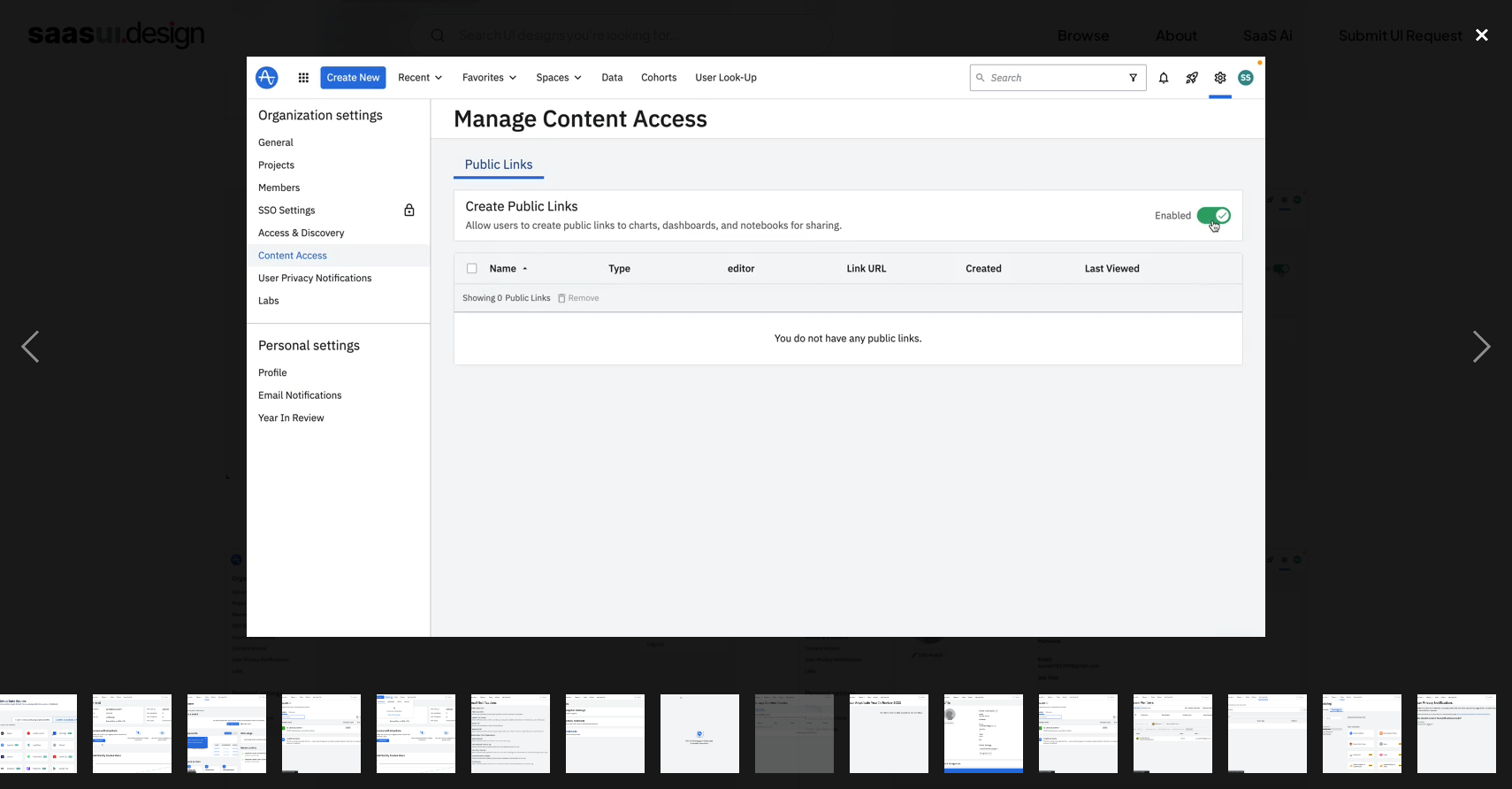
click at [1483, 34] on div "close lightbox" at bounding box center [1482, 35] width 60 height 39
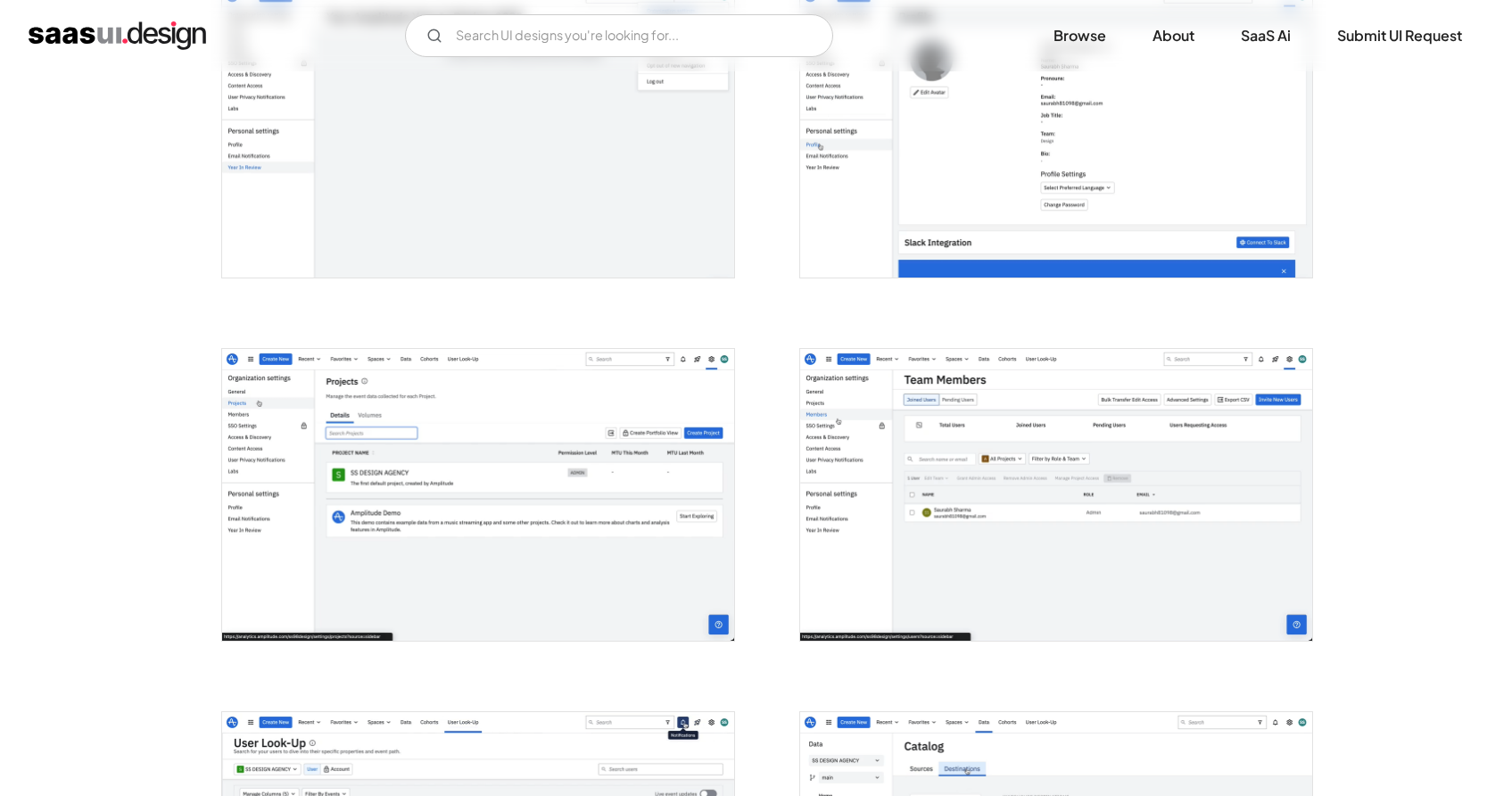
scroll to position [3345, 0]
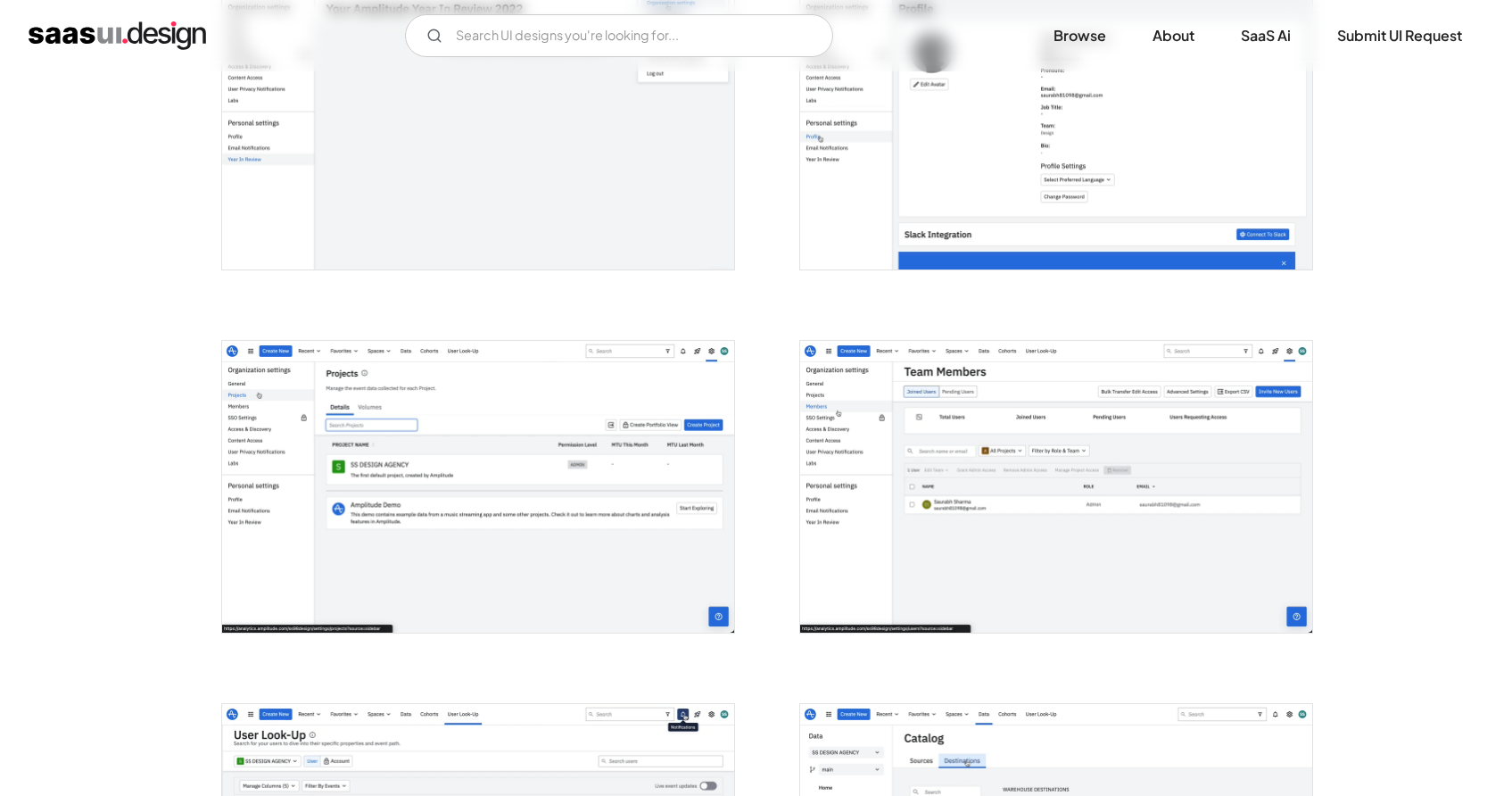
click at [1078, 493] on img "open lightbox" at bounding box center [1057, 486] width 512 height 292
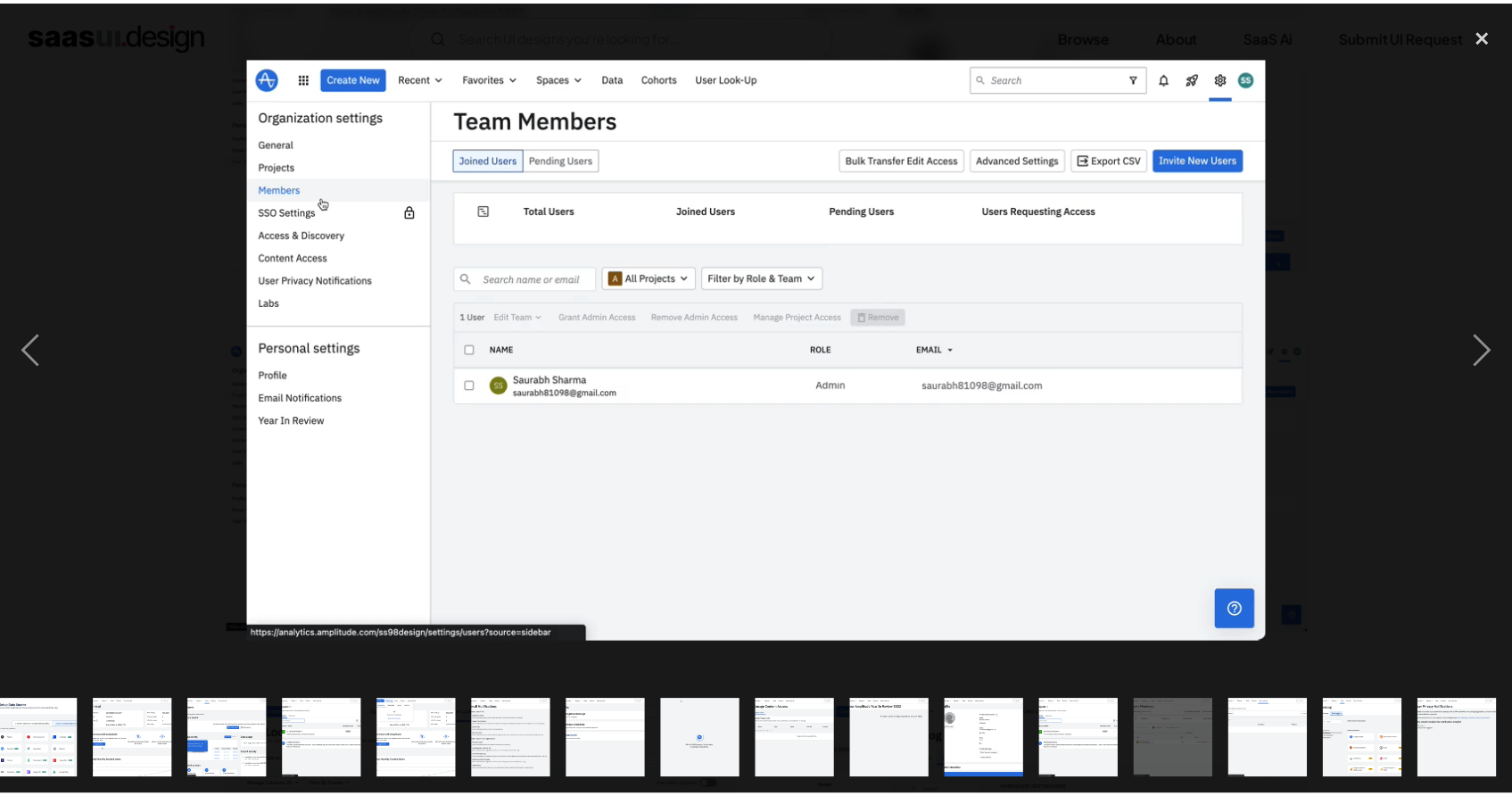
scroll to position [0, 686]
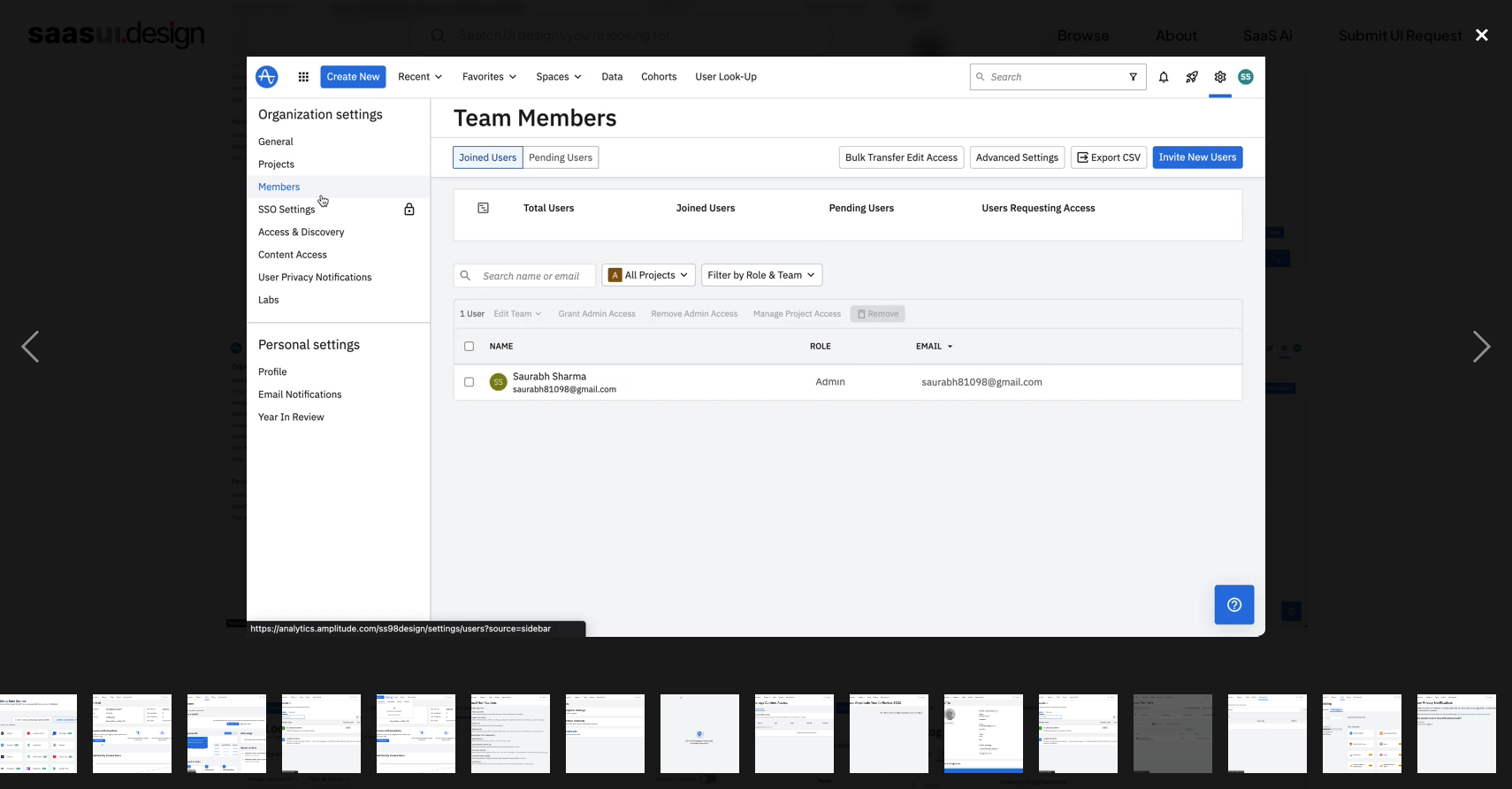
click at [1495, 28] on div "close lightbox" at bounding box center [1482, 35] width 60 height 39
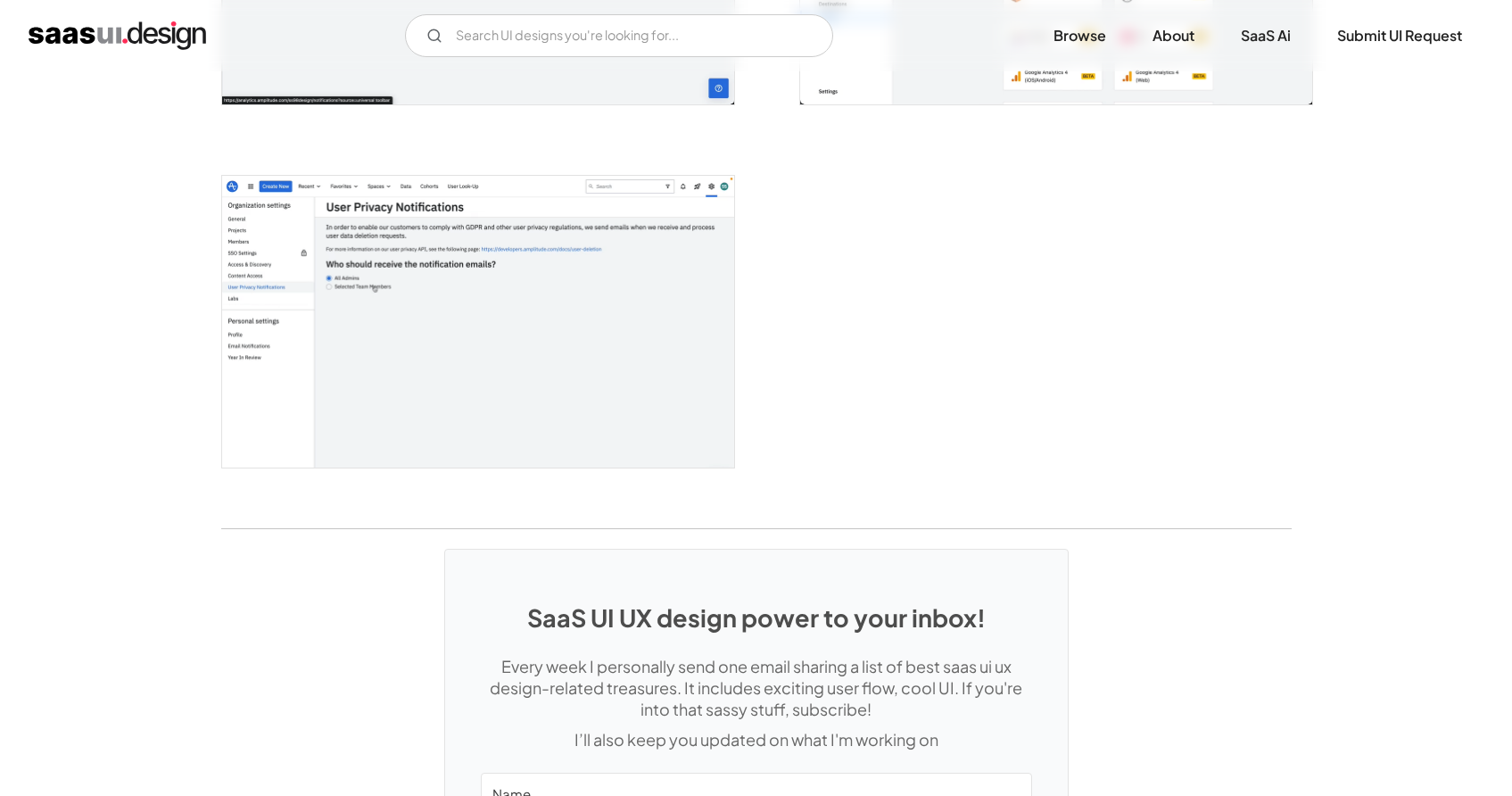
scroll to position [4237, 0]
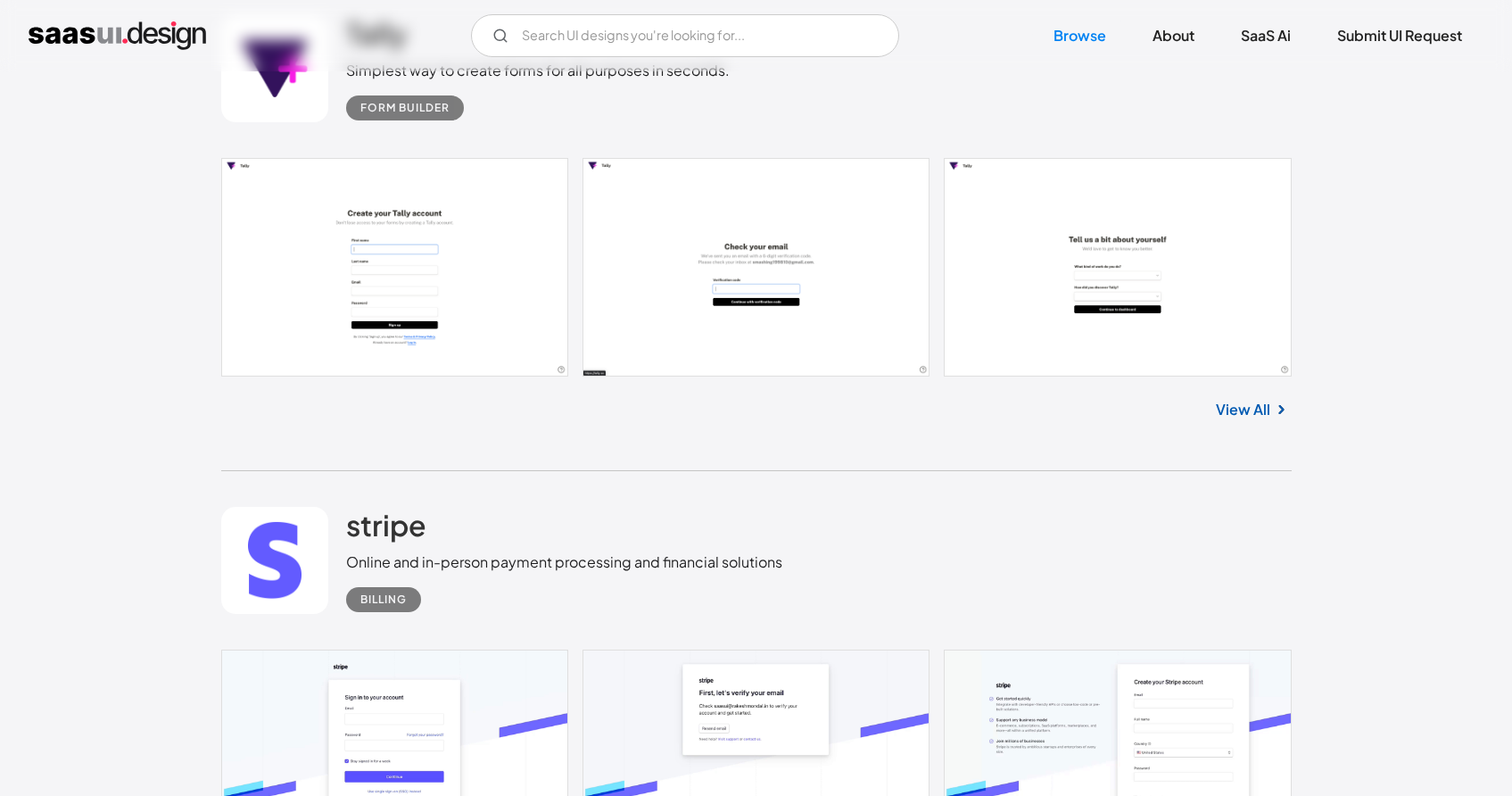
scroll to position [12936, 0]
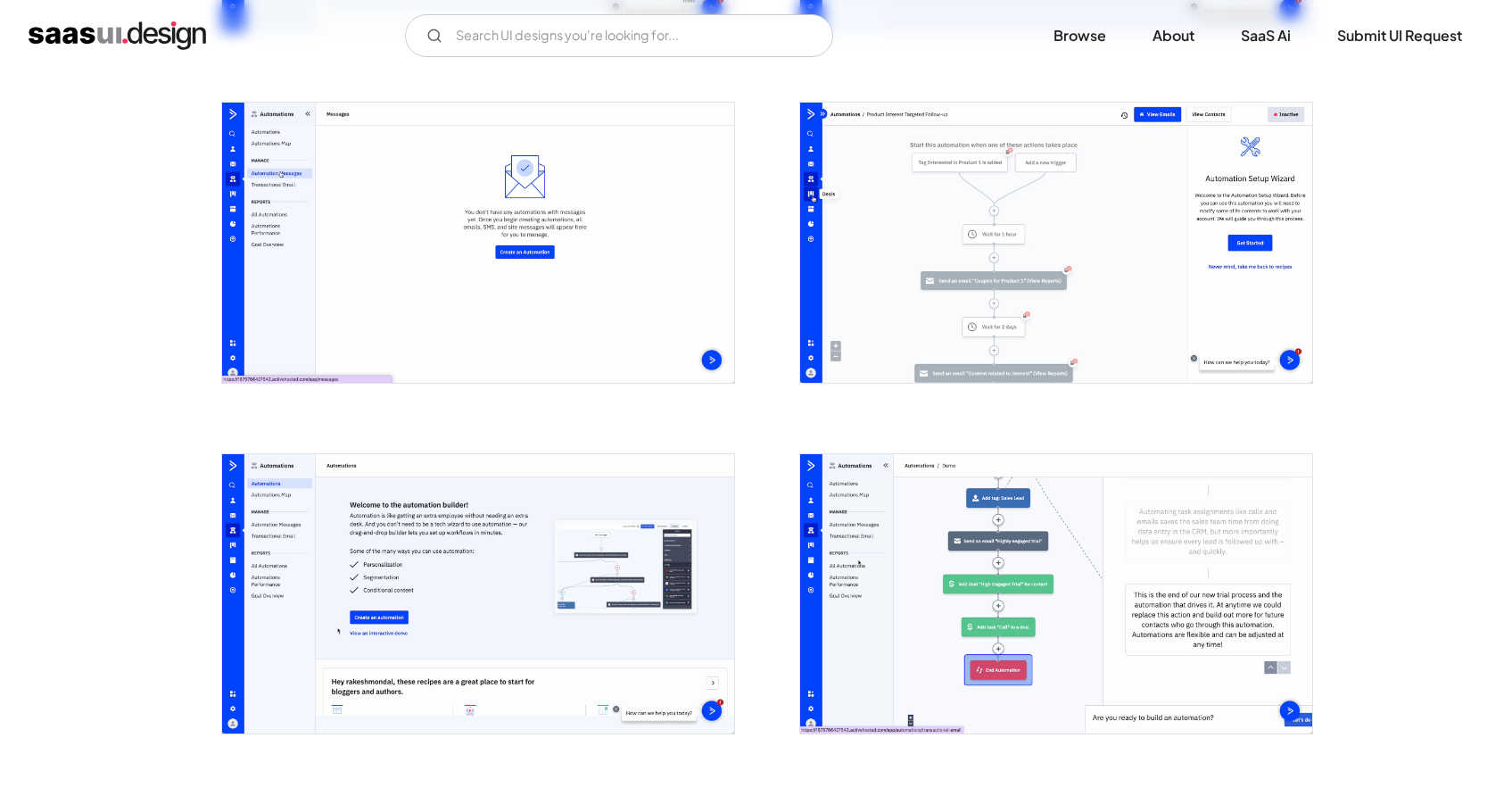
scroll to position [4129, 0]
